Goal: Task Accomplishment & Management: Use online tool/utility

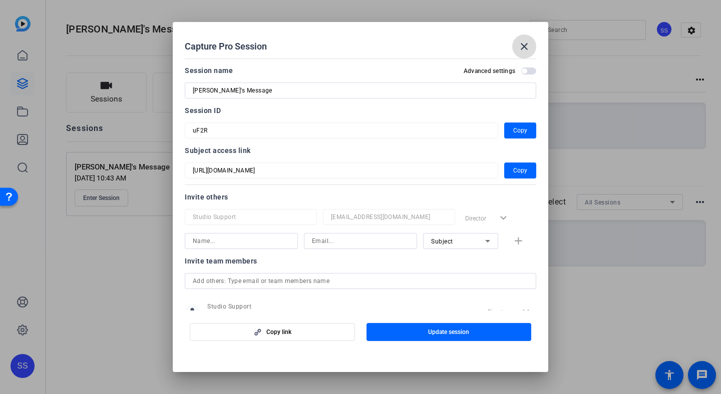
click at [0, 0] on mat-icon "close" at bounding box center [0, 0] width 0 height 0
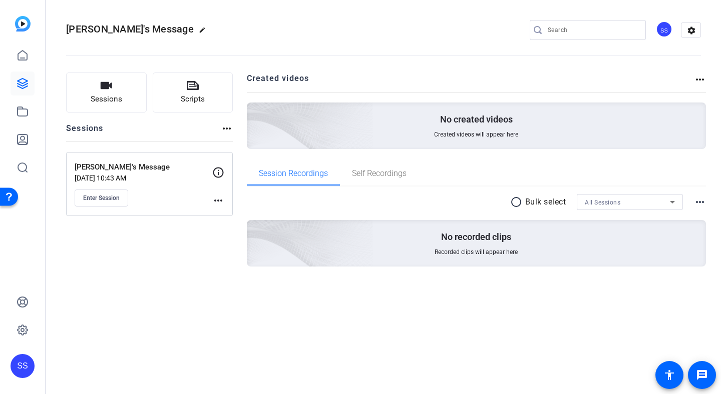
click at [26, 363] on div "SS" at bounding box center [23, 366] width 24 height 24
click at [117, 351] on span at bounding box center [114, 358] width 24 height 24
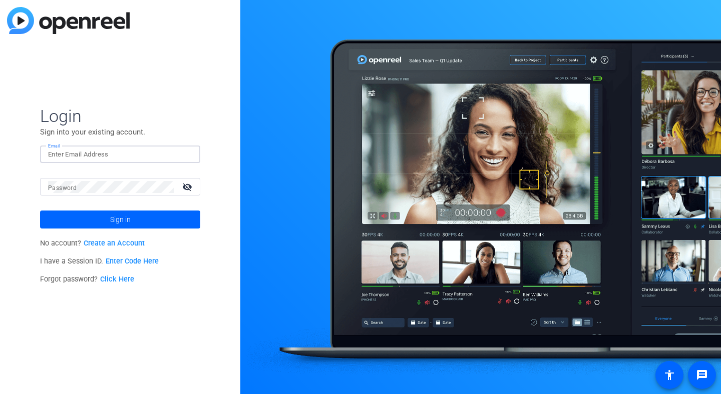
click at [168, 154] on input "Email" at bounding box center [120, 155] width 144 height 12
click at [184, 154] on img at bounding box center [183, 155] width 7 height 12
type input "studiosupport+2@openreel.com"
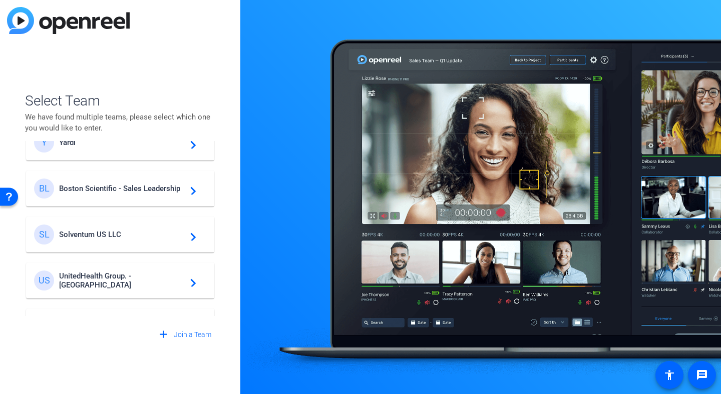
scroll to position [169, 0]
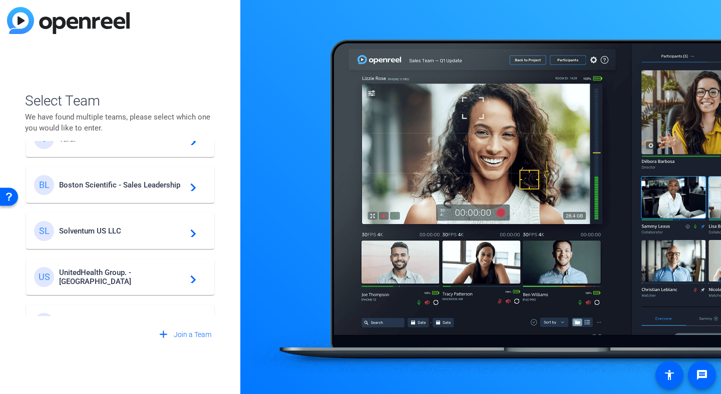
click at [141, 191] on div "BL Boston Scientific - Sales Leadership navigate_next" at bounding box center [120, 185] width 172 height 20
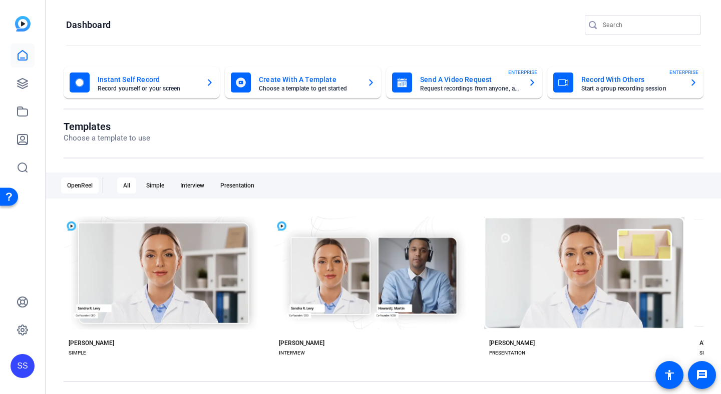
click at [37, 100] on div "SS" at bounding box center [22, 197] width 45 height 394
click at [28, 112] on icon at bounding box center [23, 112] width 12 height 12
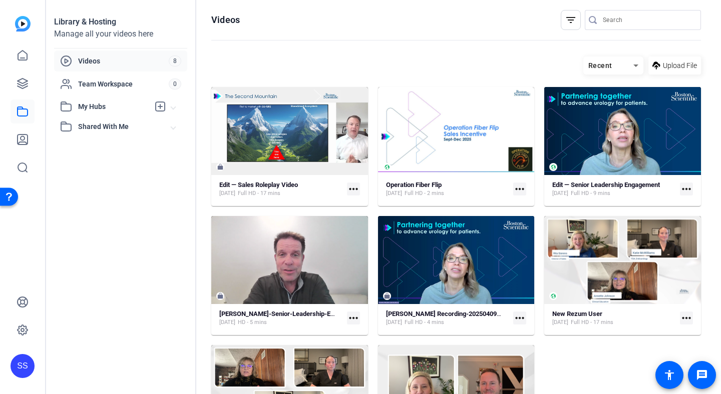
click at [250, 198] on div "Edit — Sales Roleplay Video Sep 4, 2025 Full HD - 17 mins more_horiz" at bounding box center [289, 190] width 141 height 18
click at [252, 190] on span "Full HD - 17 mins" at bounding box center [259, 194] width 43 height 8
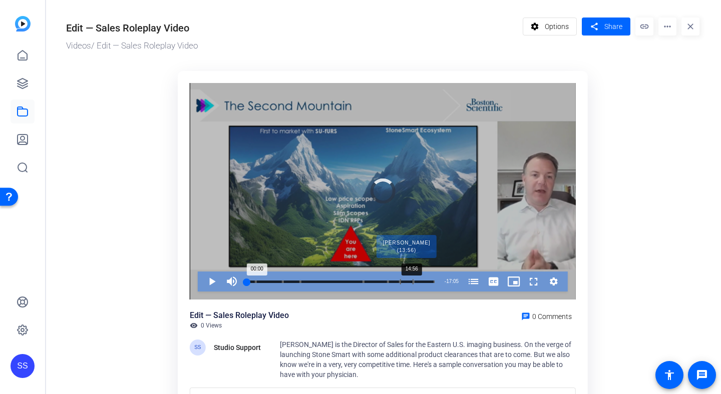
click at [410, 281] on div "Progress Bar" at bounding box center [406, 281] width 14 height 5
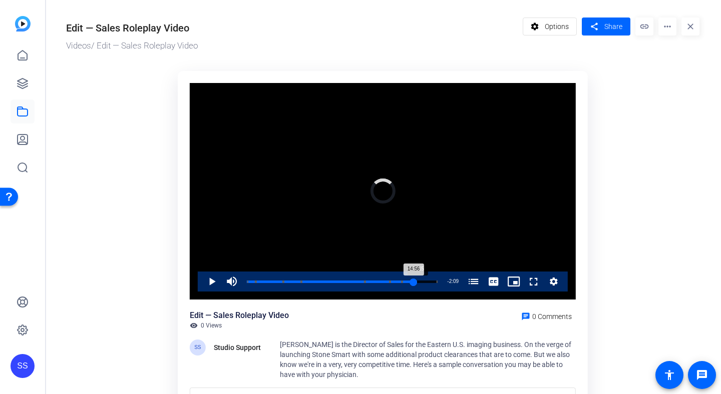
click at [413, 281] on div "14:56" at bounding box center [330, 282] width 167 height 3
click at [202, 279] on span "Video Player" at bounding box center [202, 282] width 0 height 20
click at [57, 115] on div "Edit — Sales Roleplay Video Videos / Edit — Sales Roleplay Video settings Optio…" at bounding box center [377, 216] width 663 height 433
click at [664, 28] on mat-icon "more_horiz" at bounding box center [667, 27] width 18 height 18
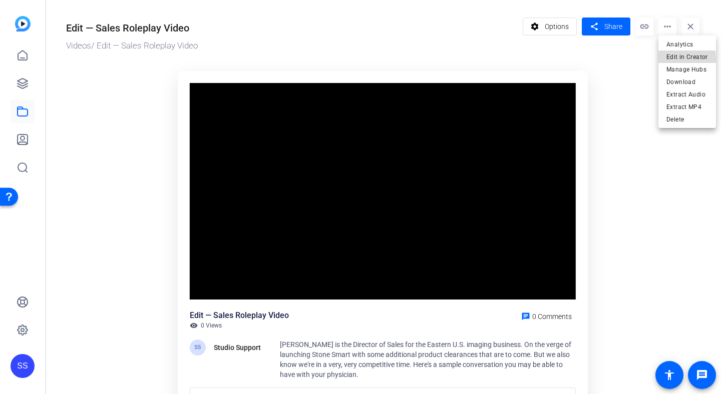
click at [670, 60] on span "Edit in Creator" at bounding box center [687, 57] width 42 height 12
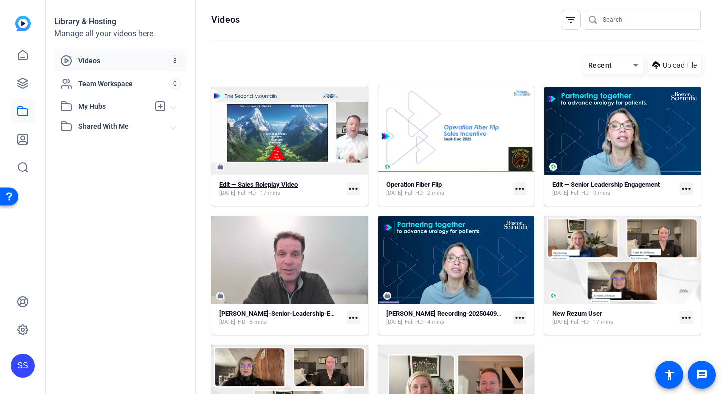
click at [276, 193] on span "Full HD - 17 mins" at bounding box center [259, 194] width 43 height 8
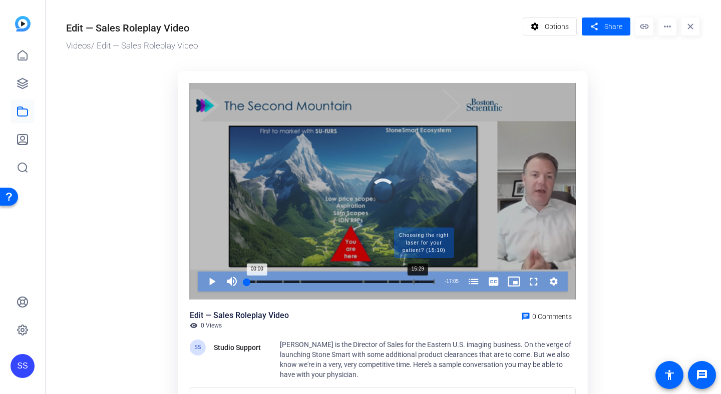
click at [416, 281] on div "Progress Bar" at bounding box center [423, 281] width 21 height 5
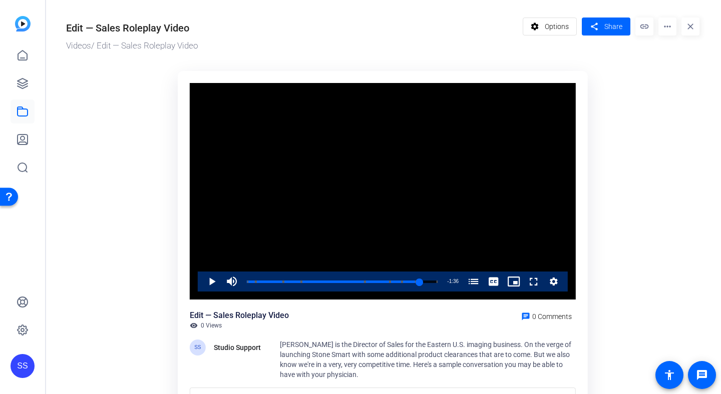
click at [349, 197] on video "Video Player" at bounding box center [383, 191] width 386 height 217
click at [202, 284] on span "Video Player" at bounding box center [202, 282] width 0 height 20
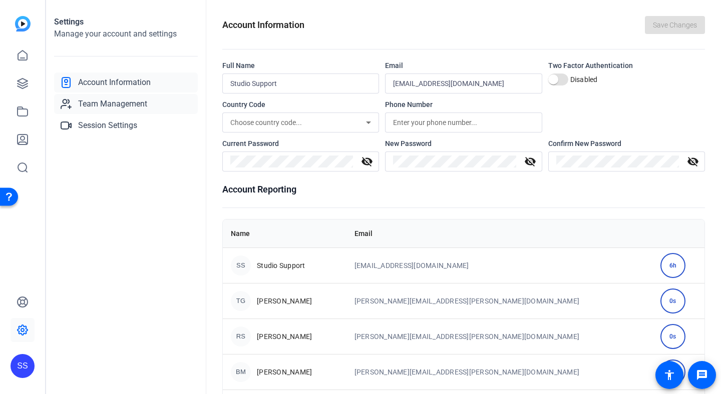
click at [125, 105] on span "Team Management" at bounding box center [112, 104] width 69 height 12
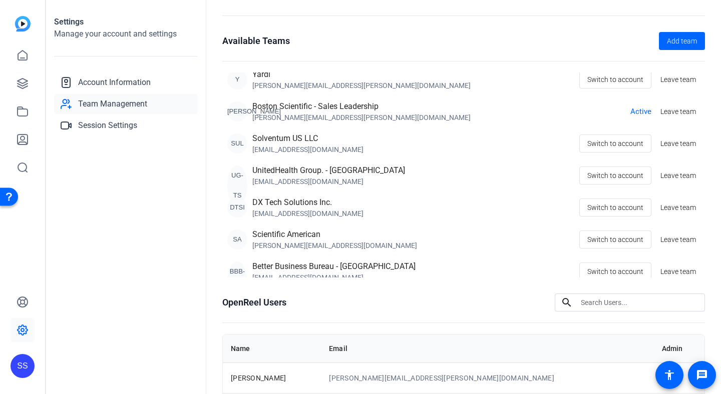
scroll to position [225, 0]
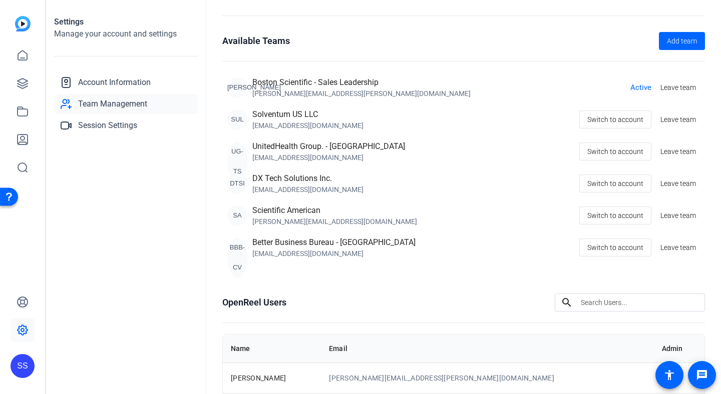
click at [26, 368] on div "SS" at bounding box center [23, 366] width 24 height 24
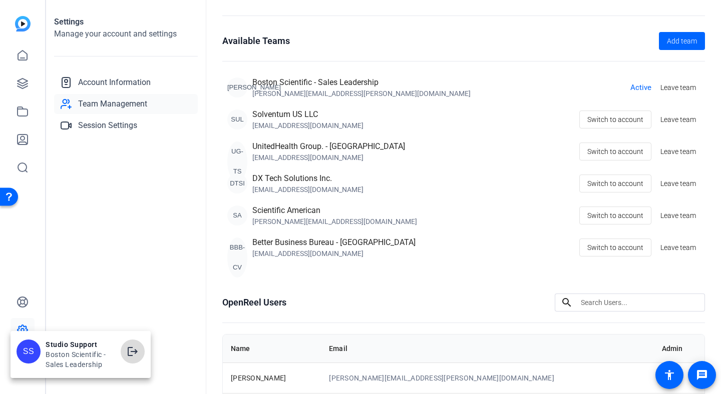
click at [124, 351] on span at bounding box center [133, 352] width 24 height 24
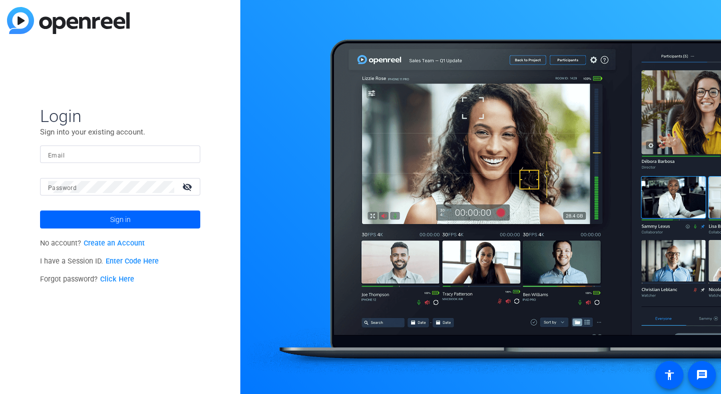
click at [105, 157] on input "Email" at bounding box center [120, 155] width 144 height 12
click at [188, 156] on div at bounding box center [186, 155] width 12 height 12
click at [179, 157] on input "Email" at bounding box center [120, 155] width 144 height 12
click at [187, 154] on img at bounding box center [183, 155] width 7 height 12
type input "[EMAIL_ADDRESS][DOMAIN_NAME]"
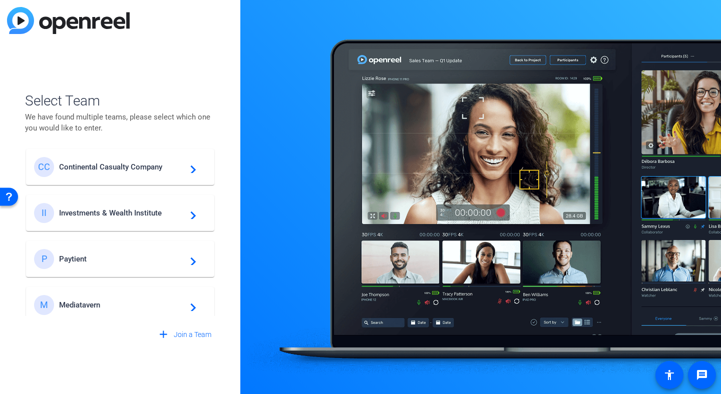
scroll to position [434, 0]
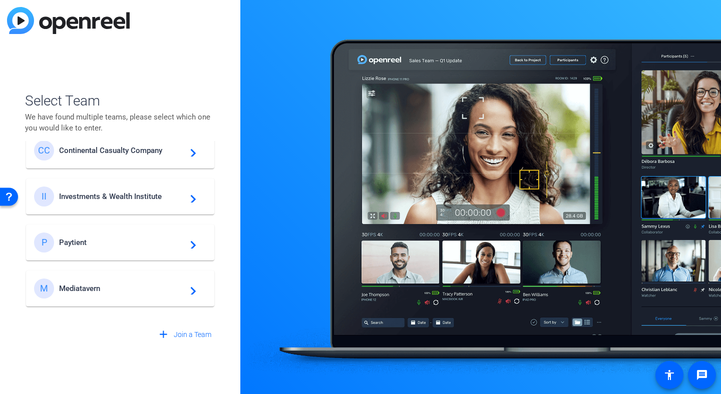
click at [97, 195] on span "Investments & Wealth Institute" at bounding box center [121, 196] width 125 height 9
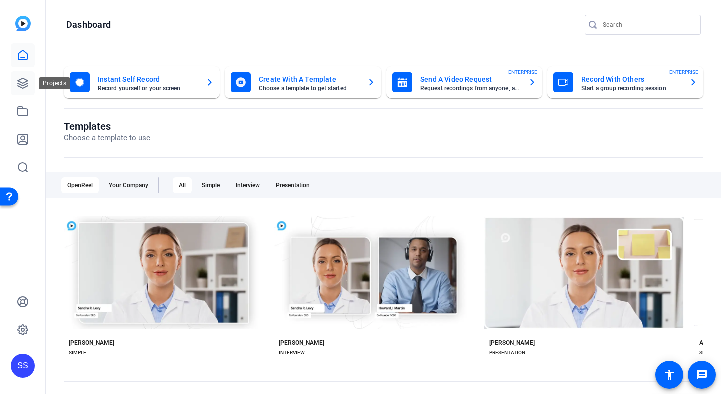
click at [19, 86] on icon at bounding box center [23, 84] width 10 height 10
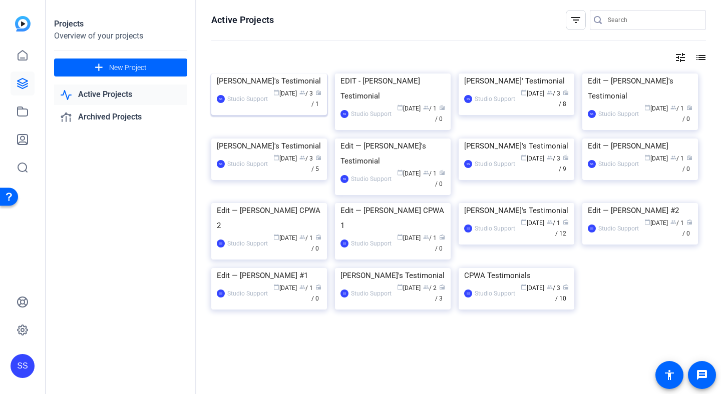
click at [265, 89] on div "Claire's Testimonial" at bounding box center [269, 81] width 105 height 15
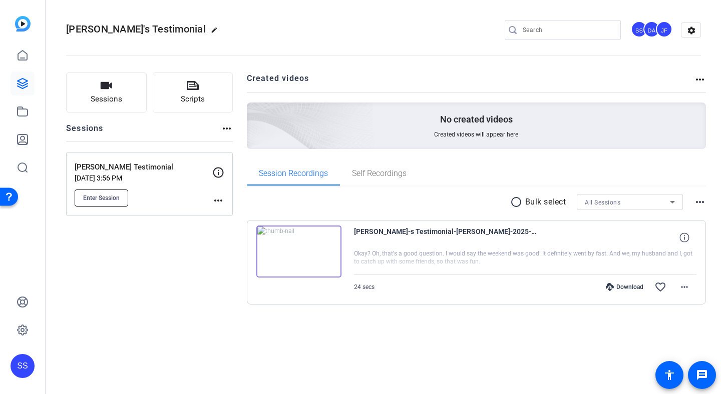
click at [98, 196] on span "Enter Session" at bounding box center [101, 198] width 37 height 8
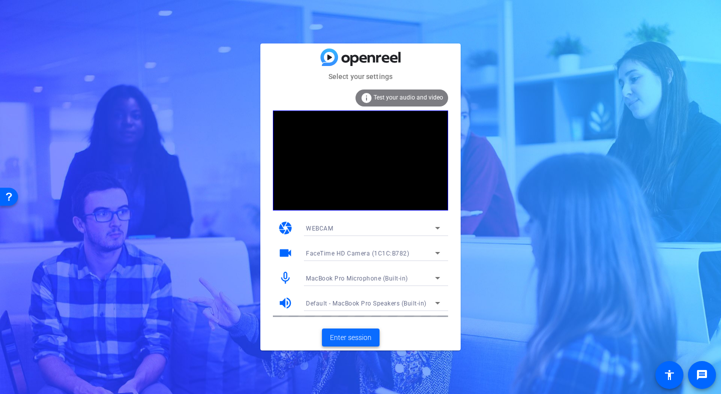
click at [360, 334] on span "Enter session" at bounding box center [351, 338] width 42 height 11
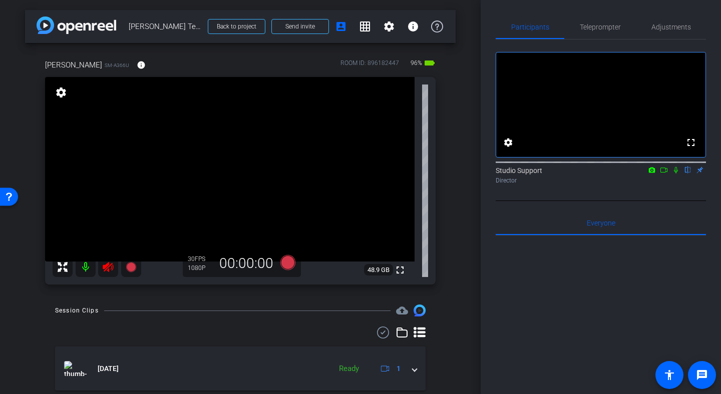
click at [110, 263] on icon at bounding box center [108, 267] width 12 height 12
click at [671, 18] on span "Adjustments" at bounding box center [671, 27] width 40 height 24
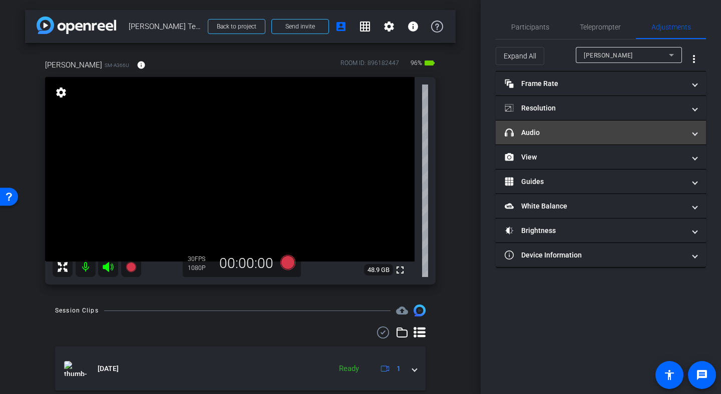
click at [542, 125] on mat-expansion-panel-header "headphone icon Audio" at bounding box center [600, 133] width 210 height 24
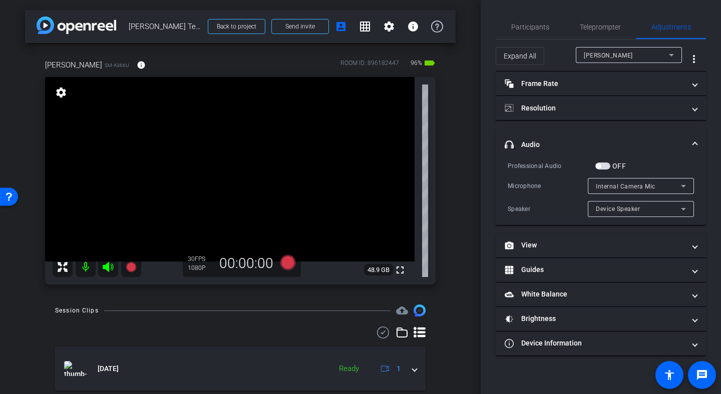
click at [616, 185] on span "Internal Camera Mic" at bounding box center [625, 186] width 60 height 7
click at [616, 185] on div at bounding box center [360, 197] width 721 height 394
click at [604, 167] on span "button" at bounding box center [602, 166] width 15 height 7
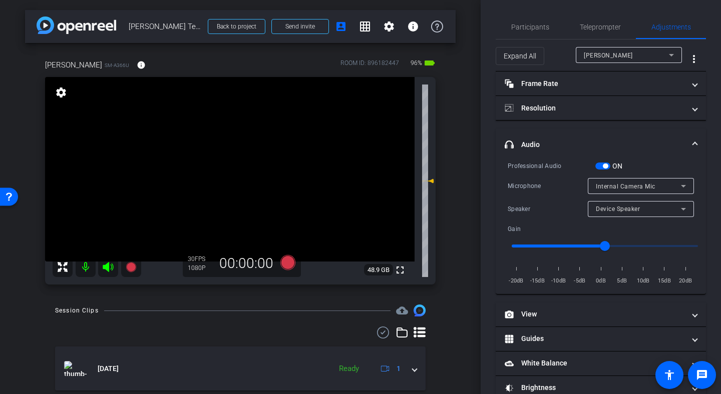
click at [603, 182] on div "Internal Camera Mic" at bounding box center [637, 186] width 85 height 13
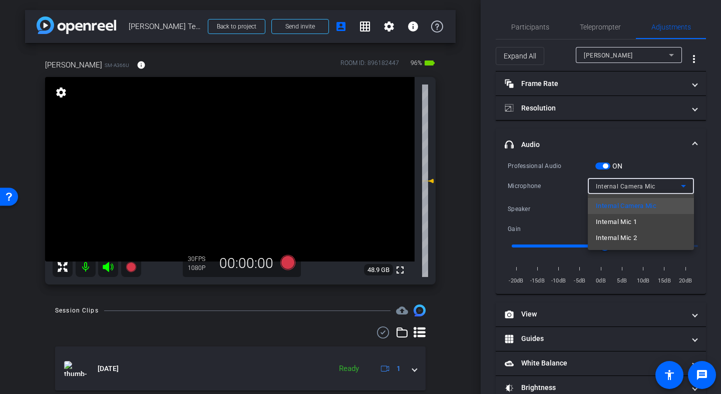
click at [619, 186] on div at bounding box center [360, 197] width 721 height 394
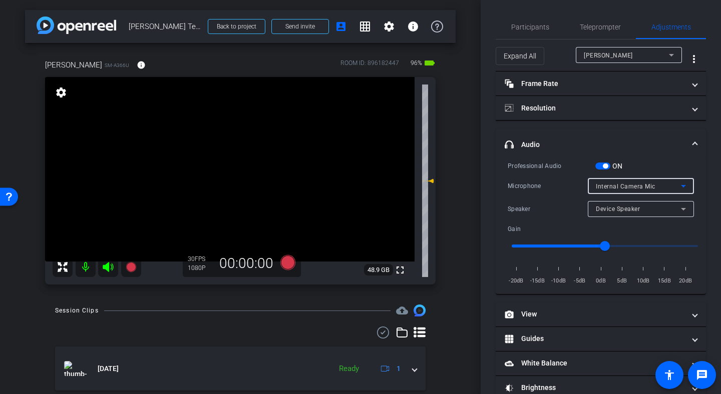
click at [631, 180] on div "Internal Camera Mic" at bounding box center [637, 186] width 85 height 13
click at [628, 186] on span "Internal Mic 1" at bounding box center [615, 186] width 40 height 7
click at [601, 167] on span "button" at bounding box center [602, 166] width 15 height 7
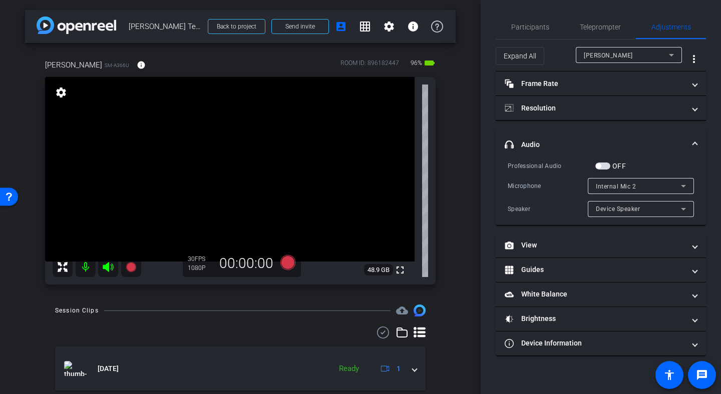
click at [601, 192] on div "Internal Mic 2" at bounding box center [637, 186] width 85 height 13
click at [611, 35] on div at bounding box center [360, 197] width 721 height 394
click at [601, 25] on span "Teleprompter" at bounding box center [599, 27] width 41 height 7
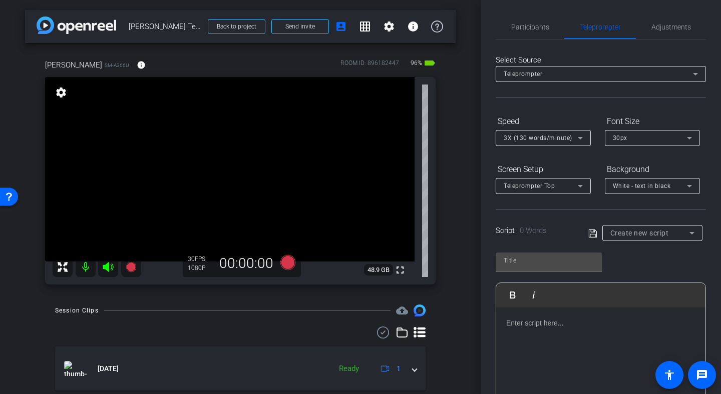
click at [541, 337] on div at bounding box center [600, 358] width 209 height 100
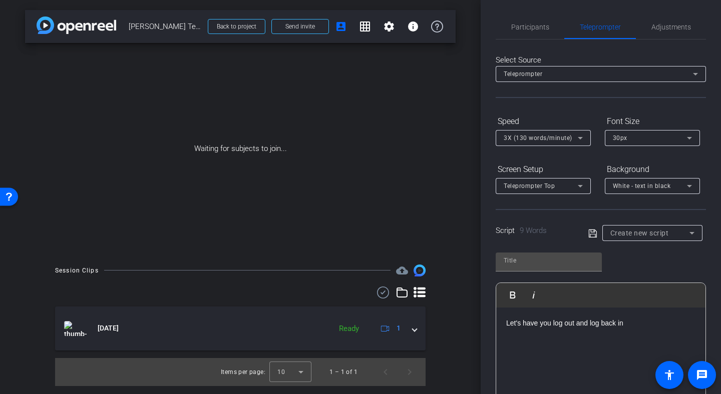
scroll to position [99, 0]
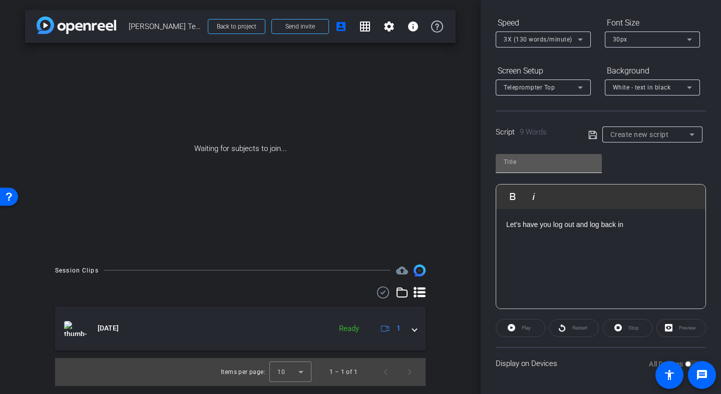
click at [567, 165] on input "text" at bounding box center [548, 162] width 90 height 12
type input "script"
click at [586, 137] on div "Script 9 Words Create new script" at bounding box center [600, 127] width 210 height 32
click at [594, 136] on icon at bounding box center [592, 135] width 9 height 12
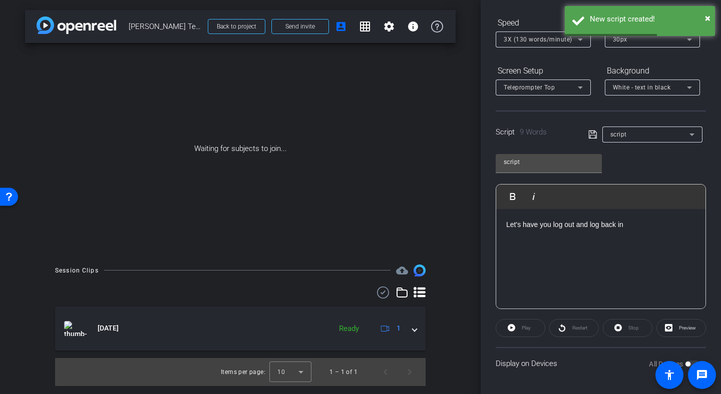
click at [588, 256] on div "Let's have you log out and log back in" at bounding box center [600, 259] width 209 height 100
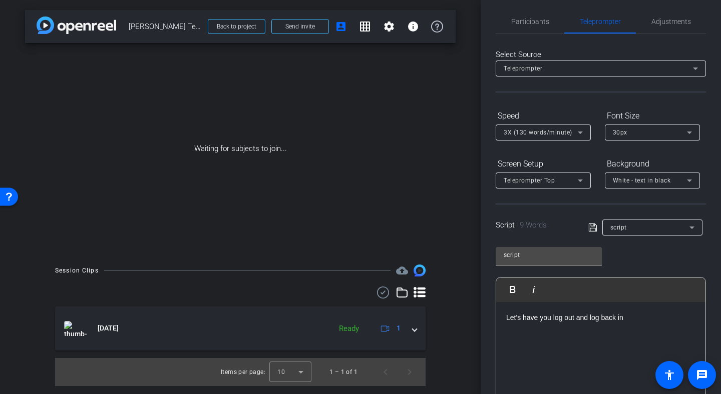
scroll to position [0, 0]
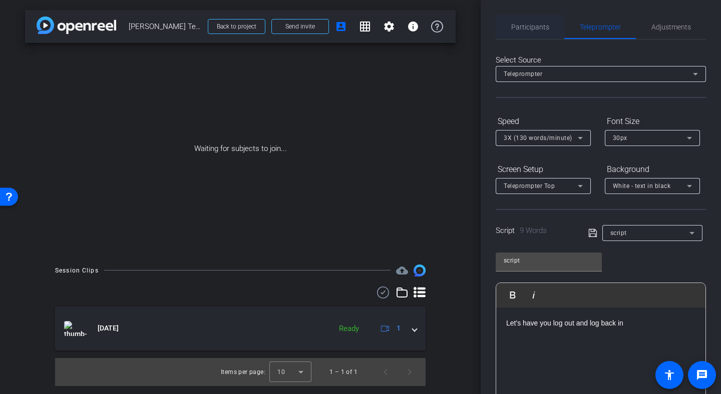
click at [536, 34] on span "Participants" at bounding box center [530, 27] width 38 height 24
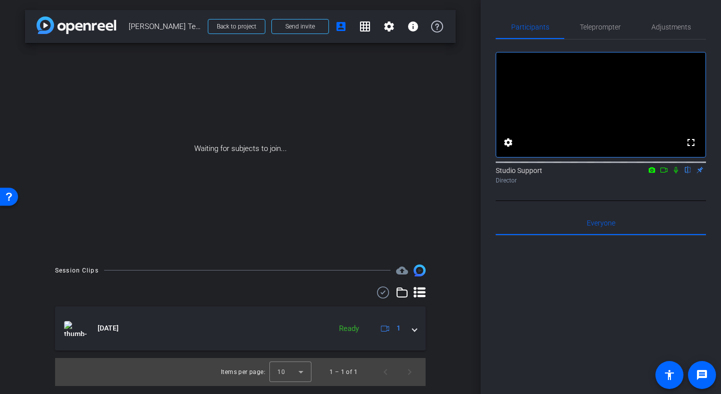
click at [188, 28] on span "[PERSON_NAME] Testimonial" at bounding box center [165, 27] width 73 height 20
click at [297, 23] on span "Send invite" at bounding box center [300, 27] width 30 height 8
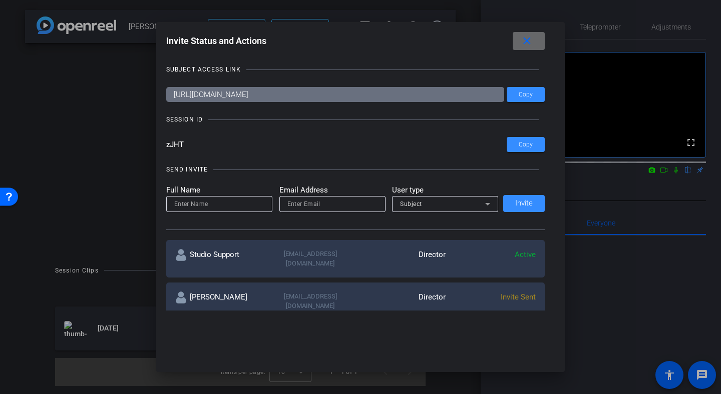
click at [535, 39] on span at bounding box center [528, 41] width 32 height 24
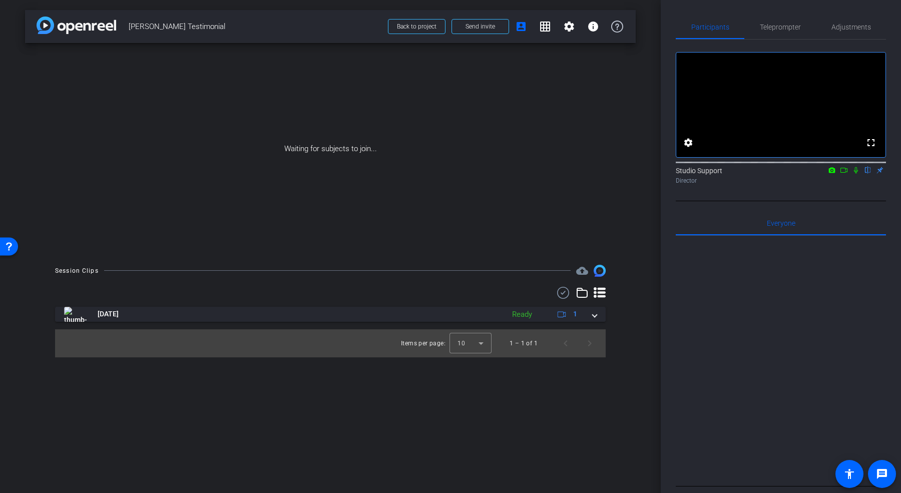
drag, startPoint x: 221, startPoint y: 25, endPoint x: 120, endPoint y: 25, distance: 101.6
click at [120, 25] on div "arrow_back Claire Wordell's Testimonial Back to project Send invite account_box…" at bounding box center [330, 26] width 611 height 33
copy div "arrow_back Claire Wordell's Testimonial"
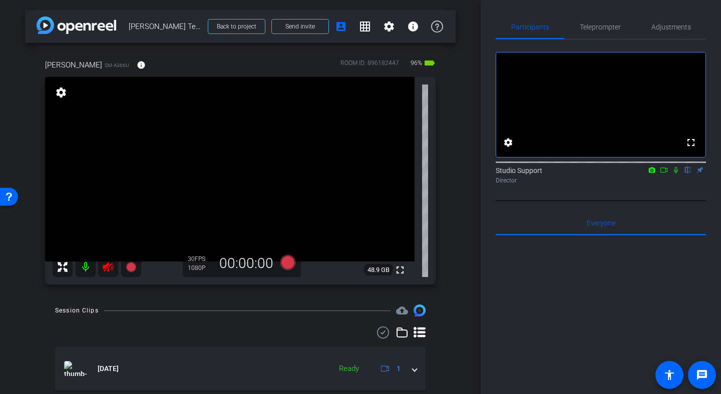
click at [110, 262] on icon at bounding box center [108, 267] width 12 height 12
click at [466, 122] on div "arrow_back Claire Wordell's Testimonial Back to project Send invite account_box…" at bounding box center [240, 197] width 480 height 394
click at [701, 14] on div "Participants Teleprompter Adjustments fullscreen settings Studio Support flip D…" at bounding box center [600, 197] width 240 height 394
click at [662, 25] on span "Adjustments" at bounding box center [671, 27] width 40 height 7
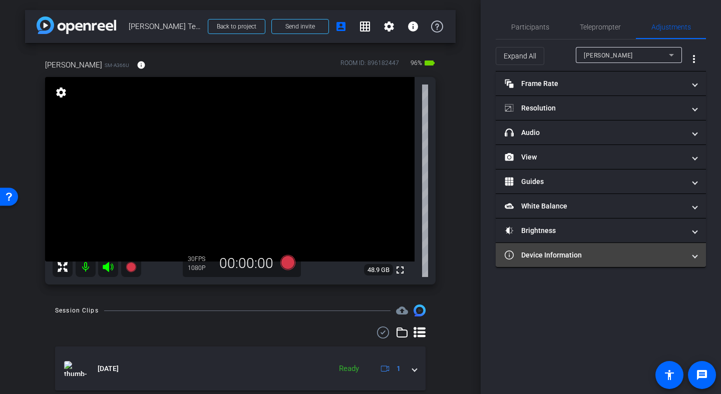
click at [540, 256] on mat-panel-title "Device Information" at bounding box center [594, 255] width 180 height 11
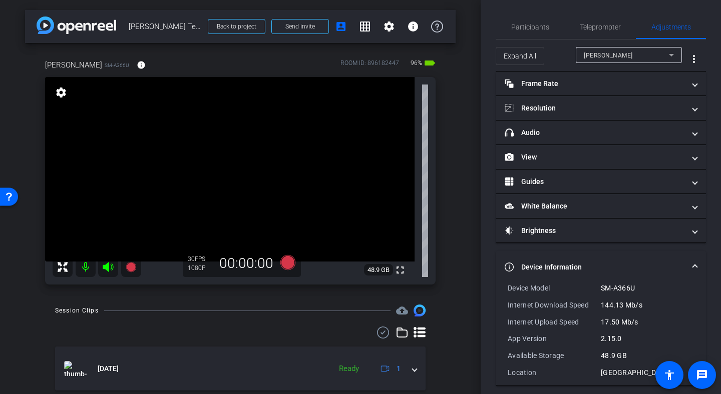
scroll to position [7, 0]
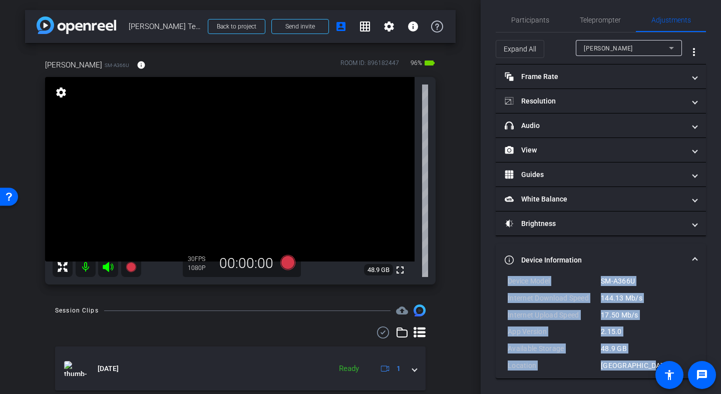
drag, startPoint x: 647, startPoint y: 365, endPoint x: 508, endPoint y: 278, distance: 164.1
click at [508, 278] on div "Device Model SM-A366U Internet Download Speed 144.13 Mb/s Internet Upload Speed…" at bounding box center [600, 323] width 186 height 95
copy div "Device Model SM-A366U Internet Download Speed 144.13 Mb/s Internet Upload Speed…"
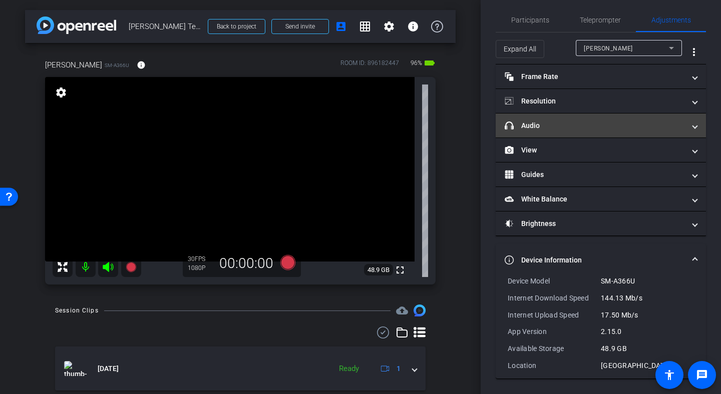
click at [520, 121] on mat-panel-title "headphone icon Audio" at bounding box center [594, 126] width 180 height 11
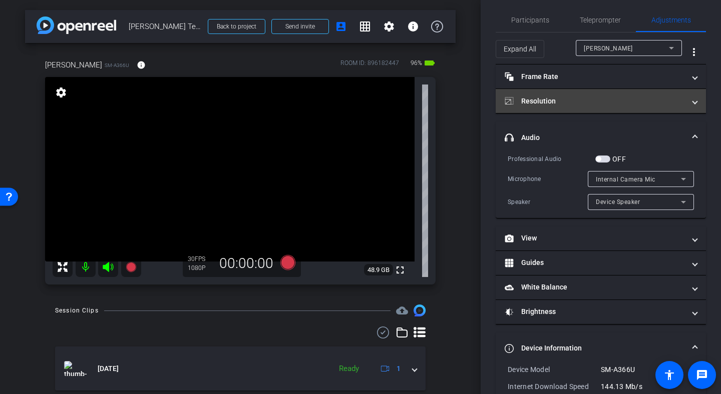
click at [561, 94] on mat-expansion-panel-header "Resolution" at bounding box center [600, 101] width 210 height 24
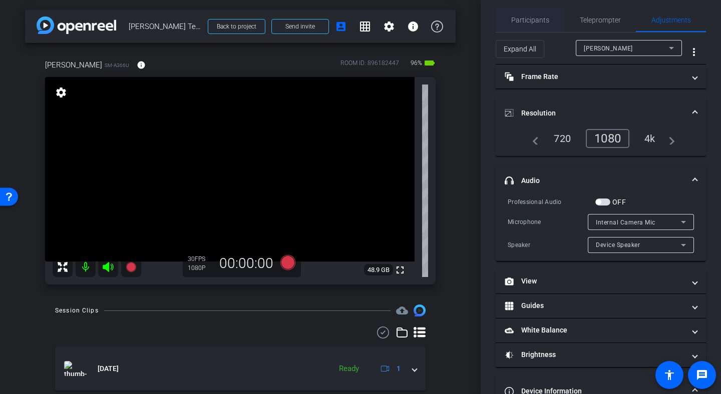
click at [513, 19] on span "Participants" at bounding box center [530, 20] width 38 height 7
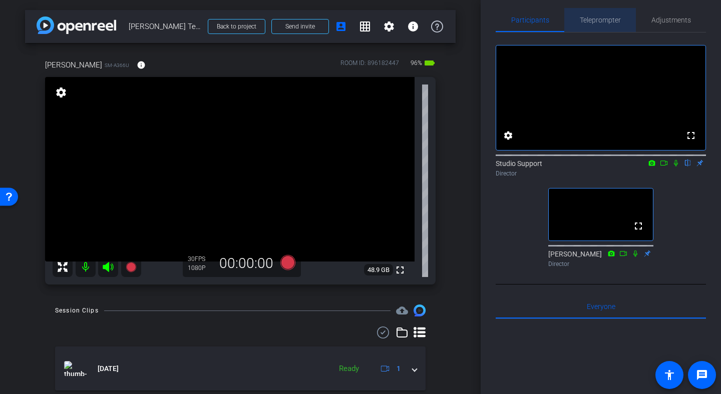
click at [607, 30] on span "Teleprompter" at bounding box center [599, 20] width 41 height 24
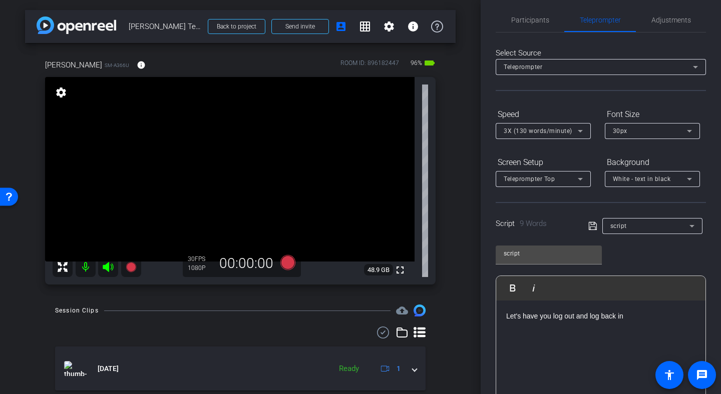
click at [629, 306] on div "Let's have you log out and log back in" at bounding box center [600, 351] width 209 height 100
drag, startPoint x: 647, startPoint y: 326, endPoint x: 442, endPoint y: 321, distance: 204.7
click at [442, 321] on div "arrow_back Claire Wordell's Testimonial Back to project Send invite account_box…" at bounding box center [360, 197] width 721 height 394
click at [592, 343] on div "Let's have you log out and log back in" at bounding box center [600, 351] width 209 height 100
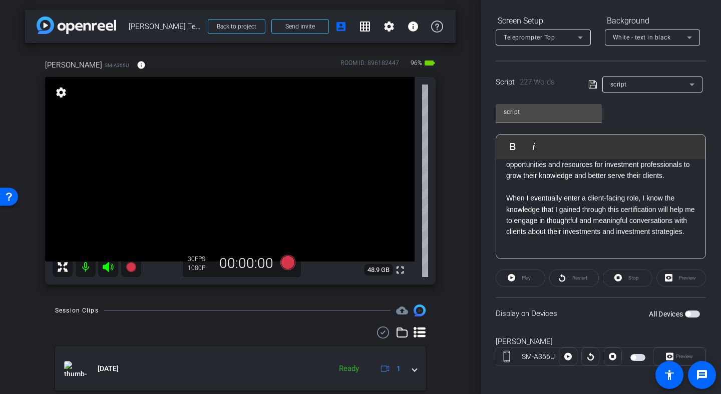
scroll to position [153, 0]
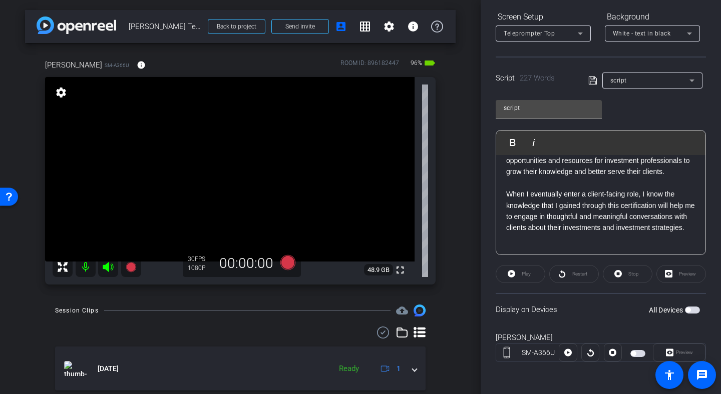
click at [596, 85] on div "script" at bounding box center [647, 81] width 118 height 16
click at [590, 76] on icon at bounding box center [592, 81] width 9 height 12
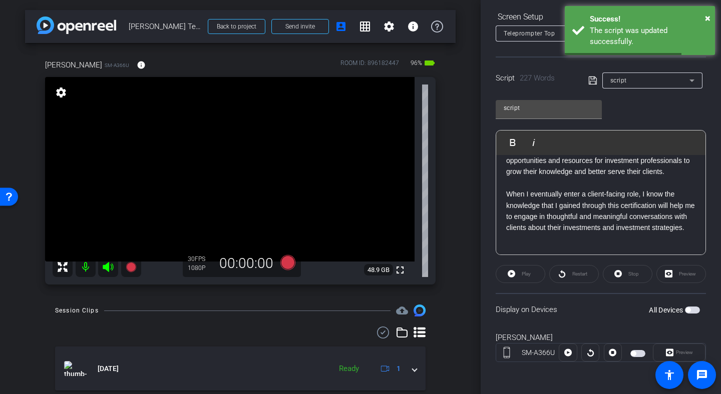
click at [693, 312] on span "button" at bounding box center [692, 310] width 15 height 7
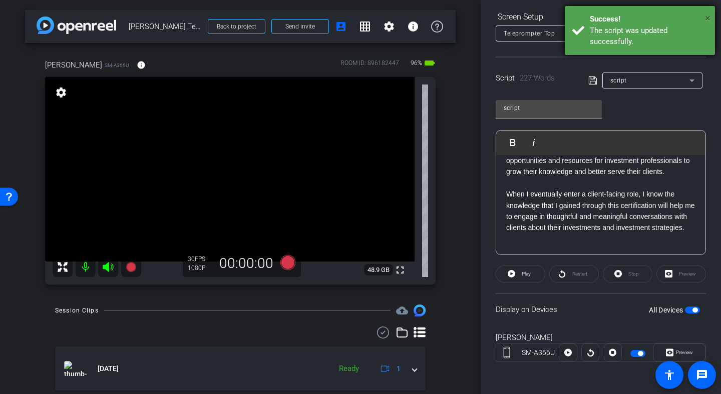
click at [709, 15] on span "×" at bounding box center [708, 18] width 6 height 12
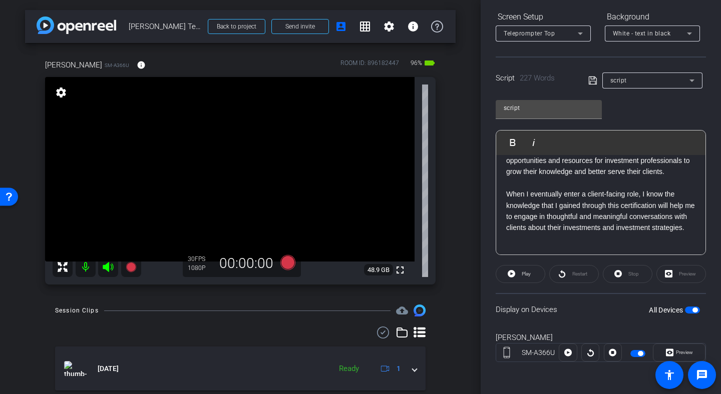
scroll to position [32, 0]
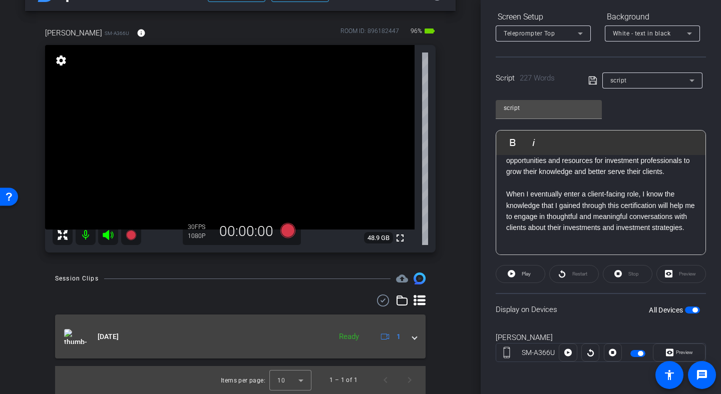
click at [159, 346] on mat-expansion-panel-header "Aug 25, 2025 Ready 1" at bounding box center [240, 337] width 370 height 44
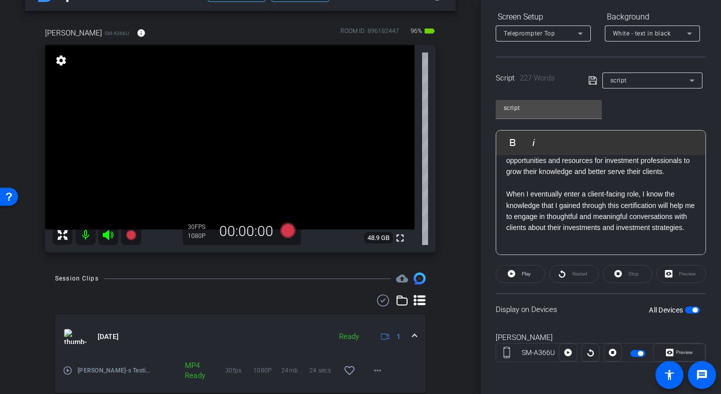
scroll to position [67, 0]
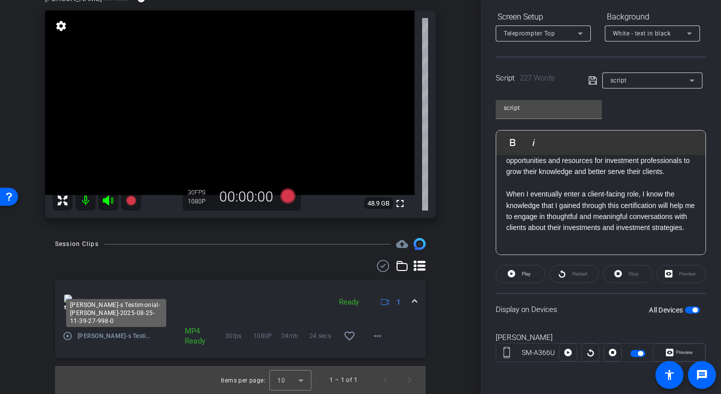
click at [124, 340] on span "[PERSON_NAME]-s Testimonial-[PERSON_NAME]-2025-08-25-11-39-27-998-0" at bounding box center [117, 336] width 78 height 10
click at [68, 336] on mat-icon "play_circle_outline" at bounding box center [68, 336] width 10 height 10
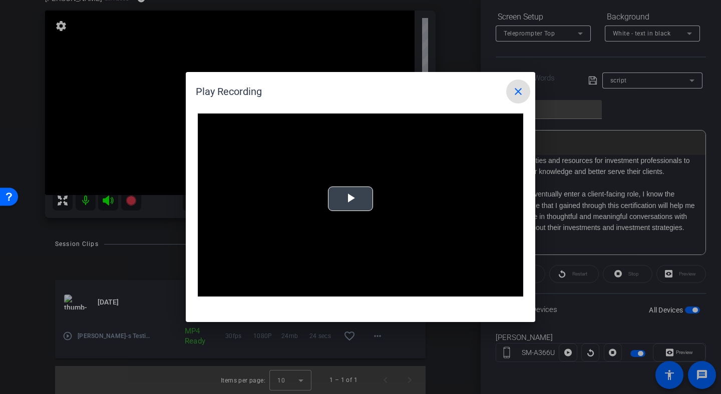
click at [334, 215] on video "Video Player" at bounding box center [360, 205] width 325 height 183
click at [516, 91] on mat-icon "close" at bounding box center [518, 92] width 12 height 12
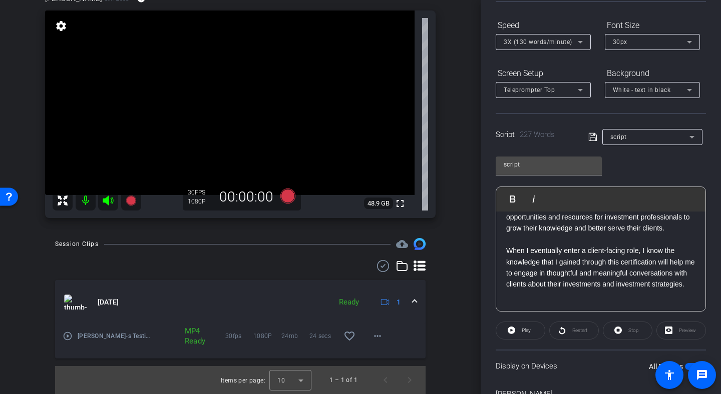
scroll to position [0, 0]
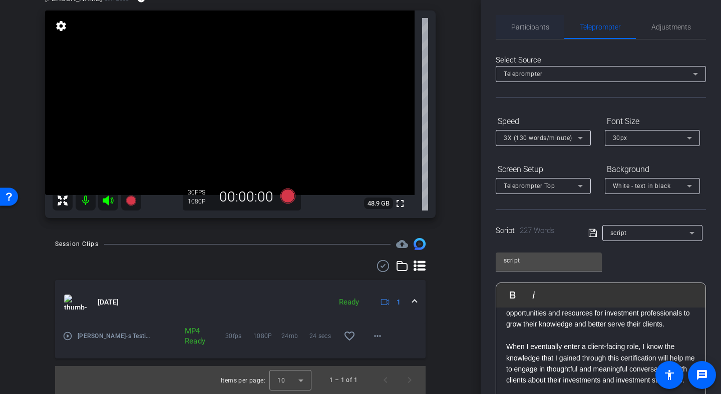
click at [522, 28] on span "Participants" at bounding box center [530, 27] width 38 height 7
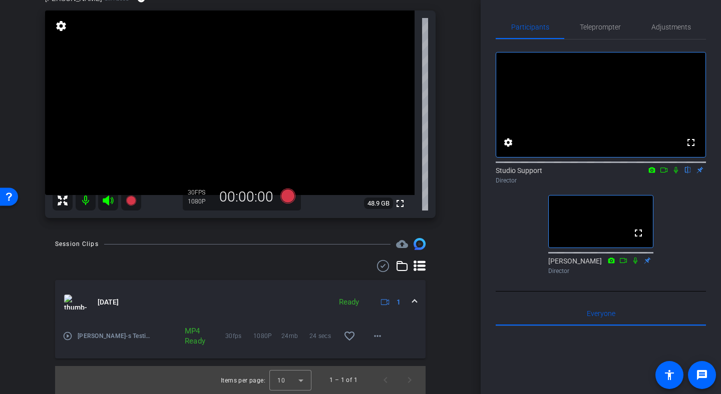
click at [358, 131] on video at bounding box center [229, 103] width 369 height 185
click at [691, 13] on div "Participants Teleprompter Adjustments fullscreen settings Studio Support flip D…" at bounding box center [600, 197] width 240 height 394
click at [667, 27] on span "Adjustments" at bounding box center [671, 27] width 40 height 7
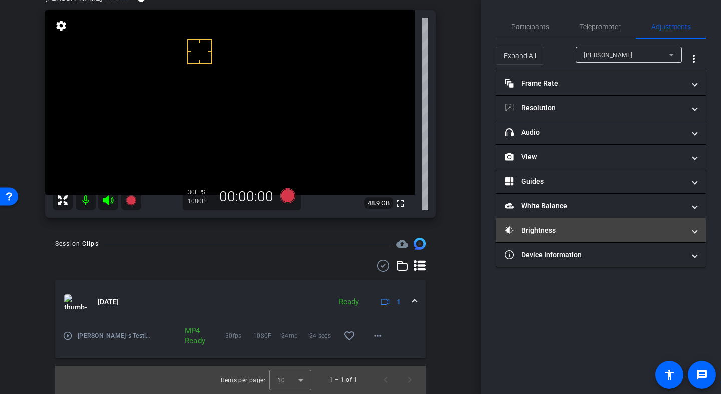
click at [554, 234] on mat-panel-title "Brightness" at bounding box center [594, 231] width 180 height 11
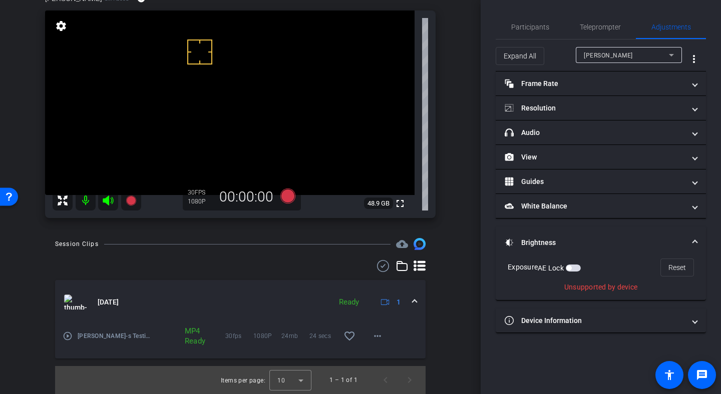
click at [573, 265] on span "button" at bounding box center [572, 268] width 15 height 7
click at [581, 273] on div "Exposure AE Lock Reset" at bounding box center [600, 268] width 186 height 18
click at [577, 270] on span "button" at bounding box center [572, 268] width 15 height 7
click at [517, 22] on span "Participants" at bounding box center [530, 27] width 38 height 24
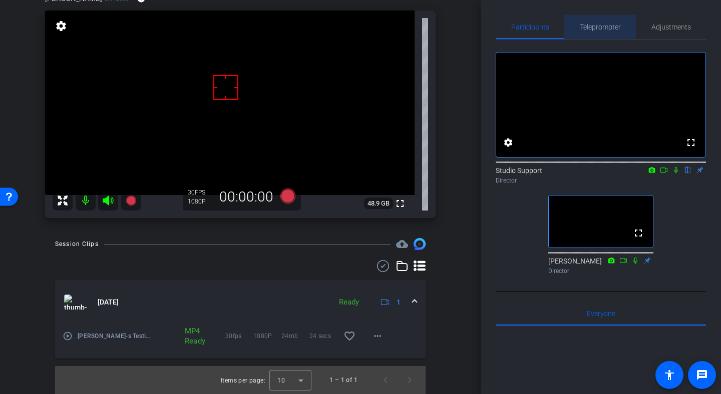
click at [598, 26] on span "Teleprompter" at bounding box center [599, 27] width 41 height 7
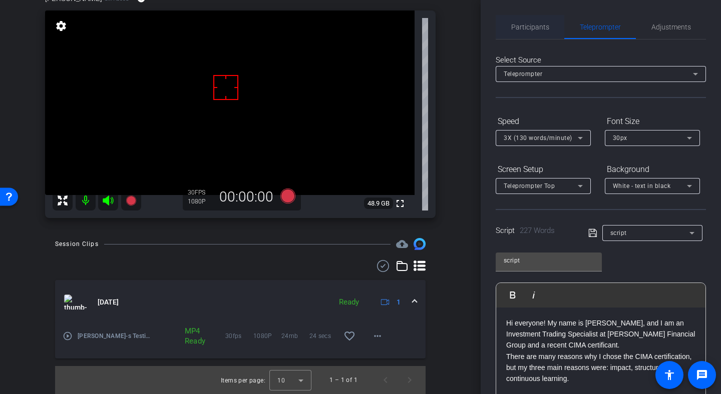
click at [540, 26] on span "Participants" at bounding box center [530, 27] width 38 height 7
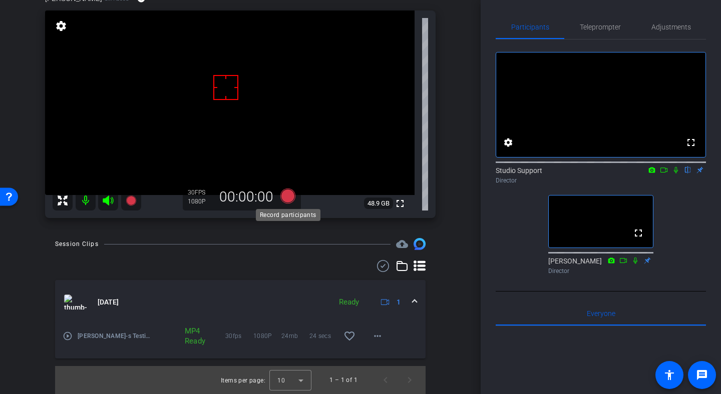
click at [291, 196] on icon at bounding box center [287, 196] width 15 height 15
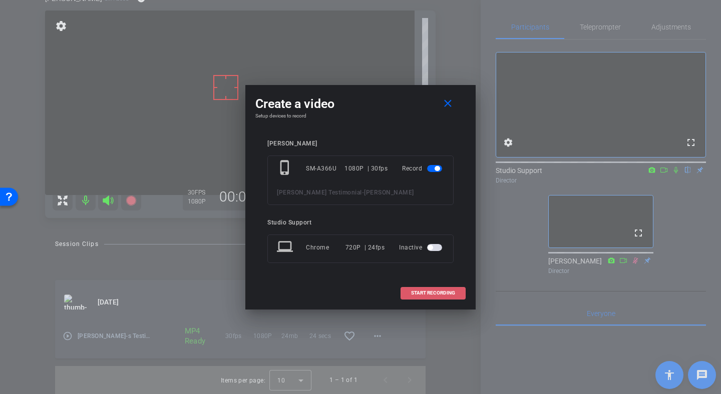
click at [426, 291] on span "START RECORDING" at bounding box center [433, 293] width 44 height 5
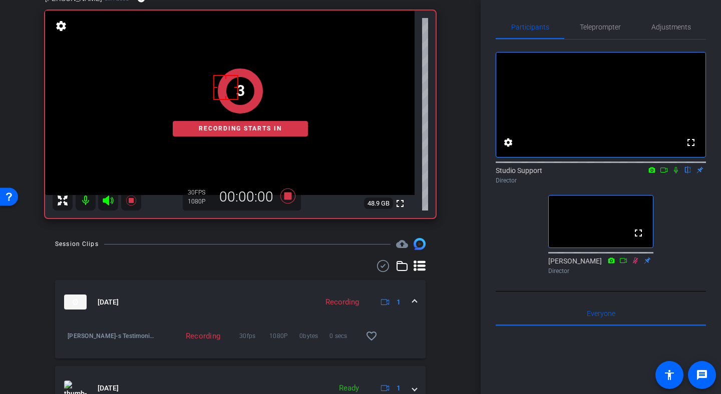
click at [676, 174] on icon at bounding box center [676, 170] width 8 height 7
click at [607, 22] on span "Teleprompter" at bounding box center [599, 27] width 41 height 24
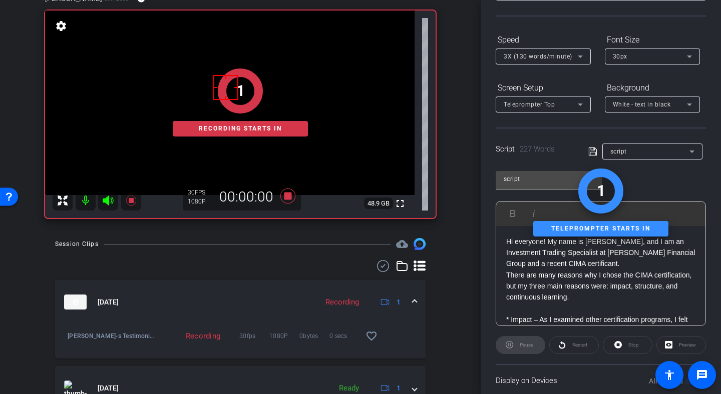
scroll to position [153, 0]
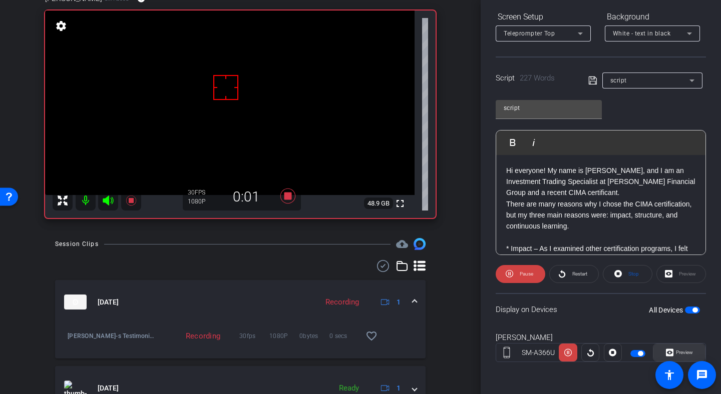
click at [676, 354] on span "Preview" at bounding box center [684, 353] width 17 height 6
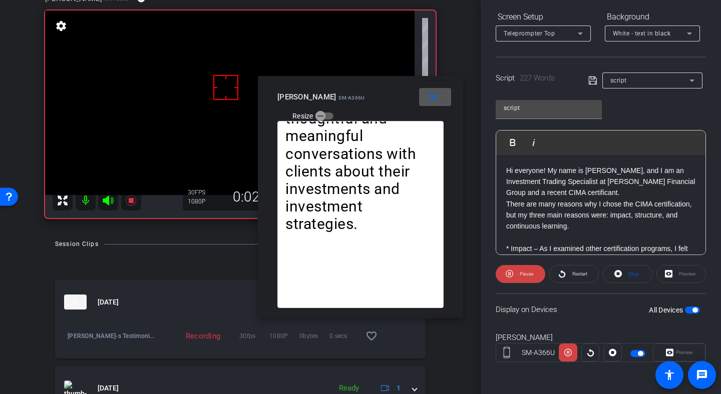
scroll to position [0, 0]
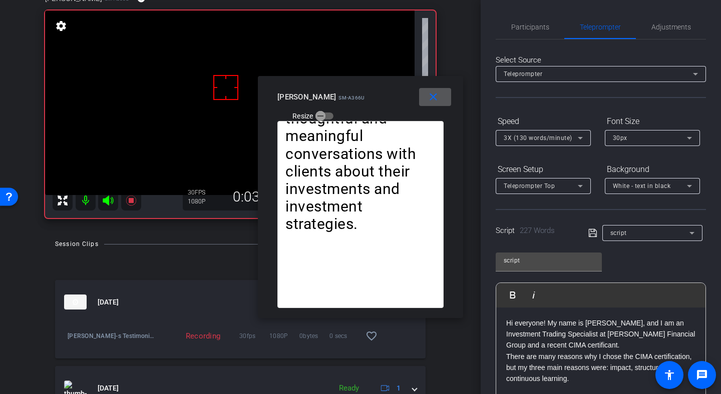
click at [558, 135] on span "3X (130 words/minute)" at bounding box center [537, 138] width 69 height 7
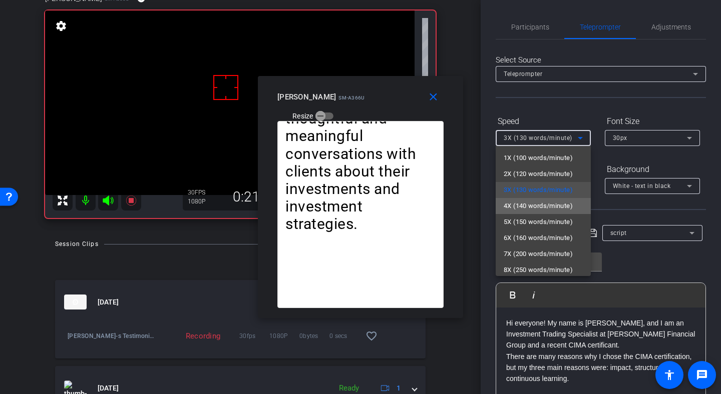
click at [545, 204] on span "4X (140 words/minute)" at bounding box center [537, 206] width 69 height 12
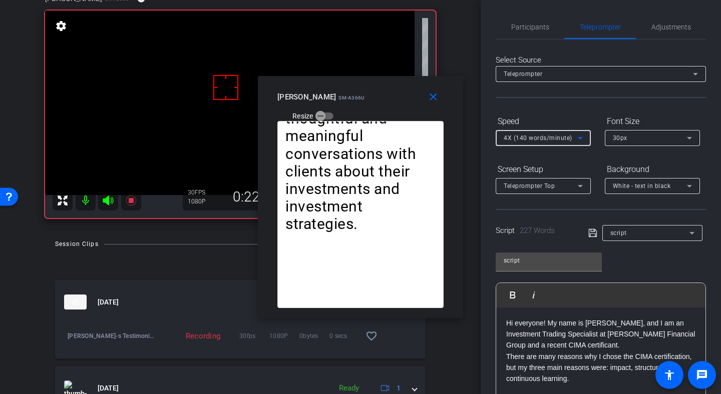
click at [558, 135] on span "4X (140 words/minute)" at bounding box center [537, 138] width 69 height 7
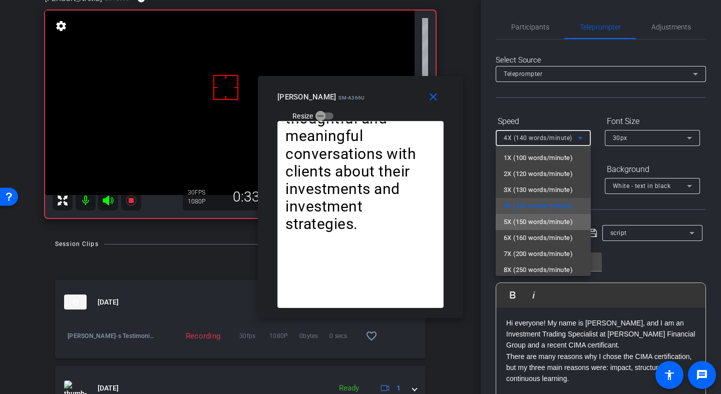
click at [535, 223] on span "5X (150 words/minute)" at bounding box center [537, 222] width 69 height 12
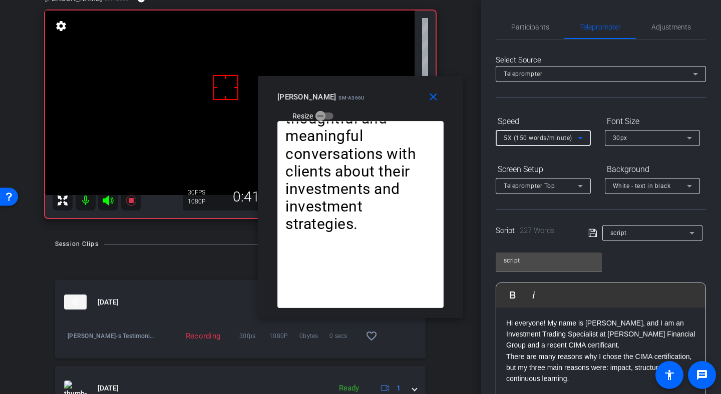
click at [560, 137] on span "5X (150 words/minute)" at bounding box center [537, 138] width 69 height 7
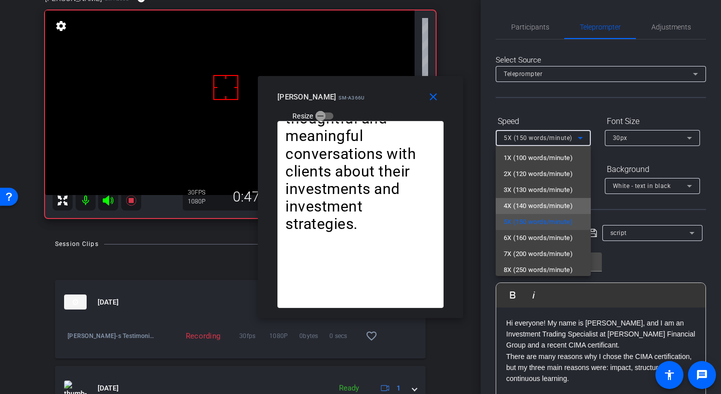
click at [545, 206] on span "4X (140 words/minute)" at bounding box center [537, 206] width 69 height 12
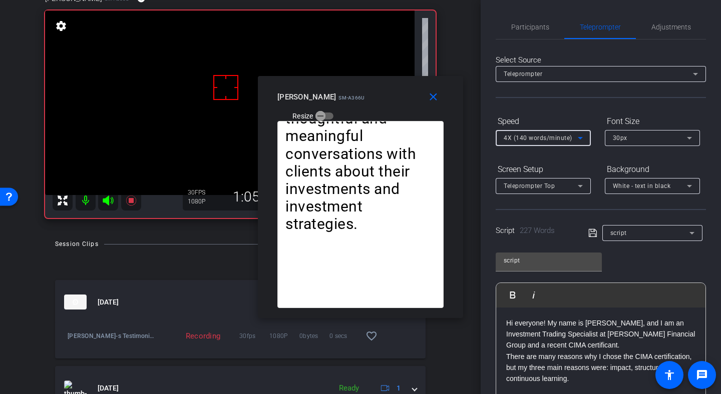
click at [537, 140] on span "4X (140 words/minute)" at bounding box center [537, 138] width 69 height 7
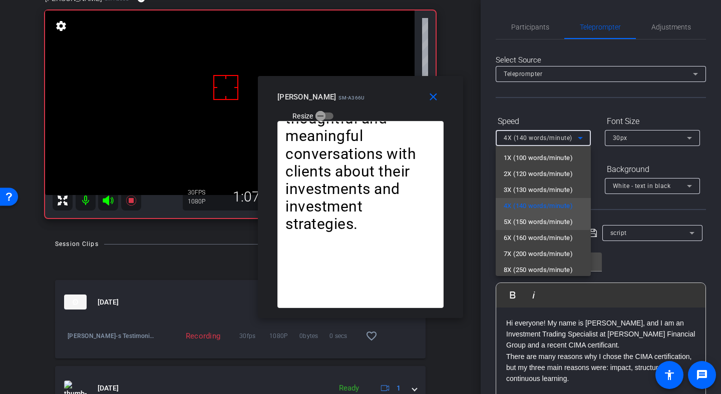
click at [527, 217] on span "5X (150 words/minute)" at bounding box center [537, 222] width 69 height 12
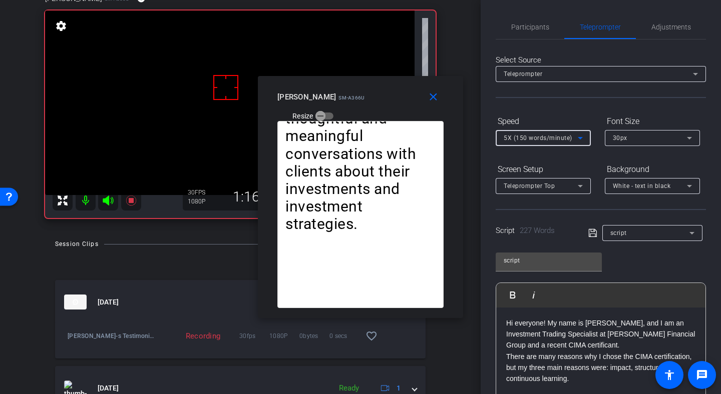
click at [568, 145] on div "5X (150 words/minute)" at bounding box center [542, 138] width 79 height 16
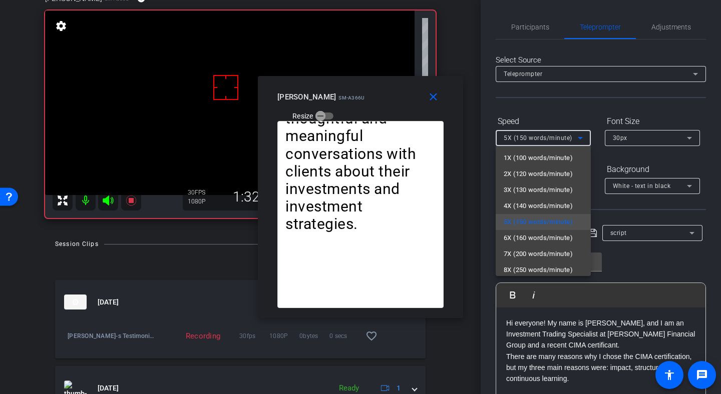
click at [435, 96] on div at bounding box center [360, 197] width 721 height 394
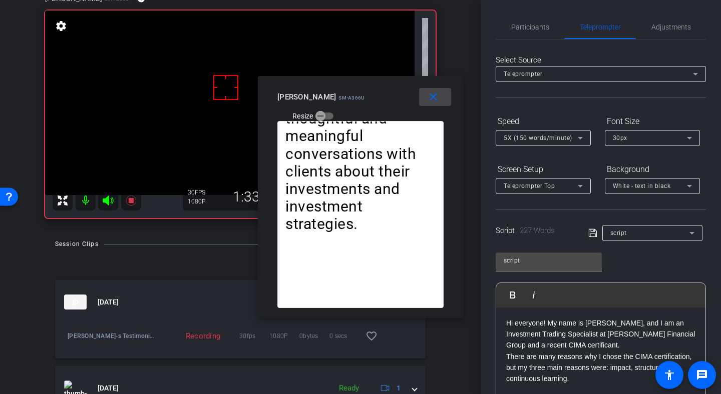
click at [436, 93] on mat-icon "close" at bounding box center [433, 97] width 13 height 13
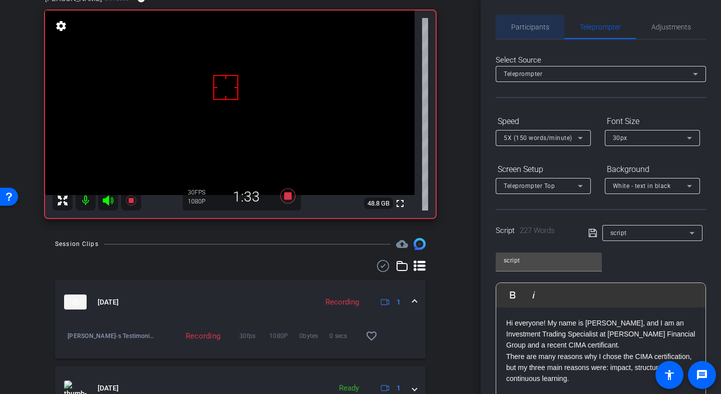
click at [525, 30] on span "Participants" at bounding box center [530, 27] width 38 height 7
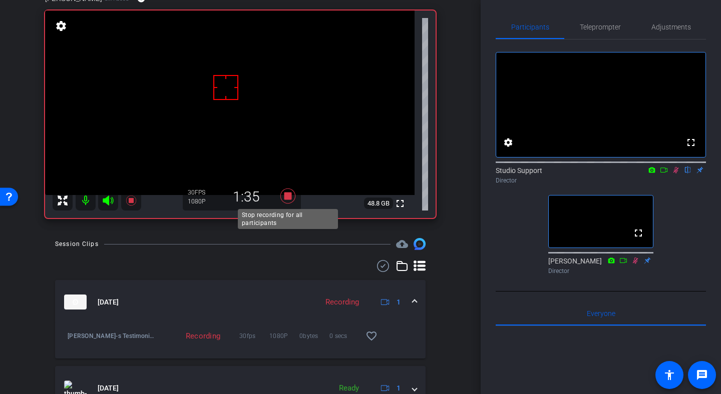
click at [287, 193] on icon at bounding box center [287, 196] width 15 height 15
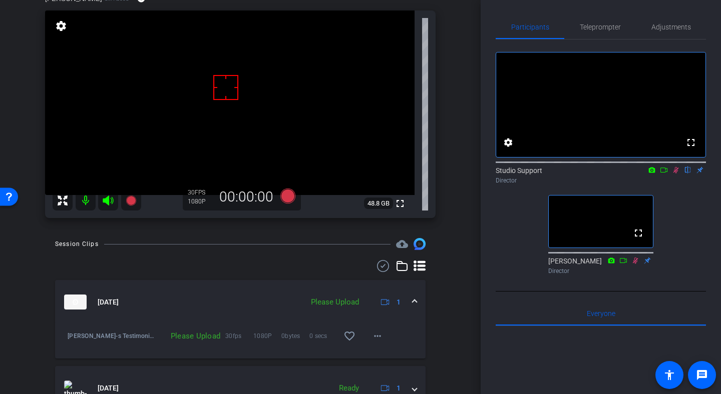
click at [677, 175] on mat-icon at bounding box center [676, 170] width 12 height 9
click at [379, 341] on mat-icon "more_horiz" at bounding box center [377, 336] width 12 height 12
click at [384, 355] on span "Upload" at bounding box center [393, 357] width 40 height 12
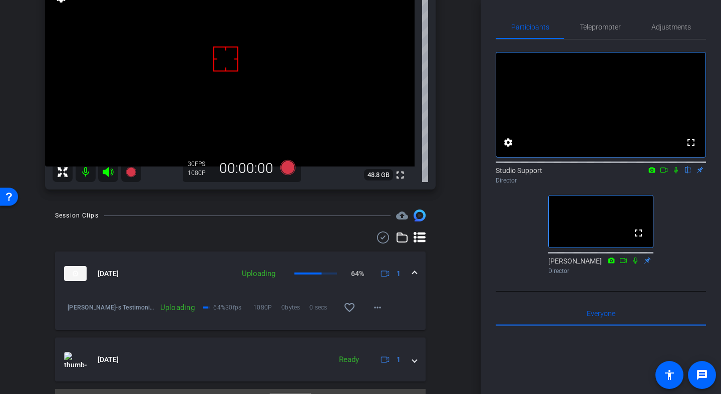
scroll to position [107, 0]
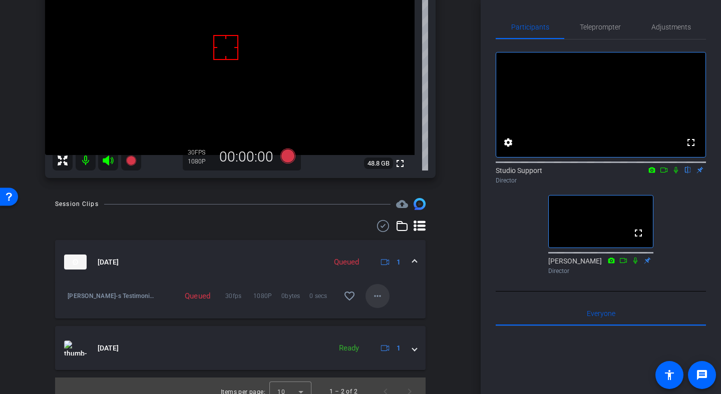
click at [378, 300] on mat-icon "more_horiz" at bounding box center [377, 296] width 12 height 12
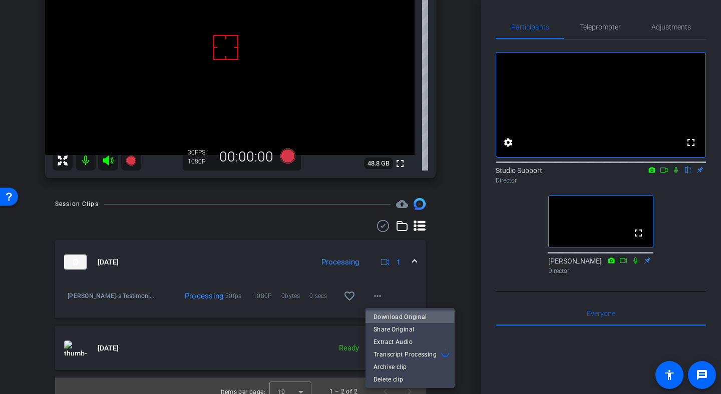
click at [398, 316] on span "Download Original" at bounding box center [409, 317] width 73 height 12
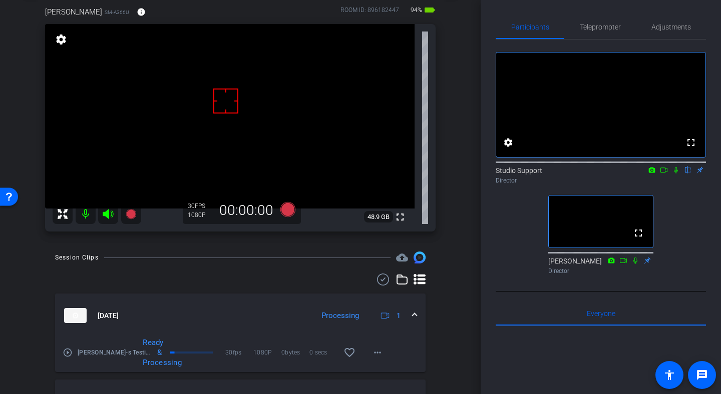
scroll to position [52, 0]
click at [591, 31] on span "Teleprompter" at bounding box center [599, 27] width 41 height 24
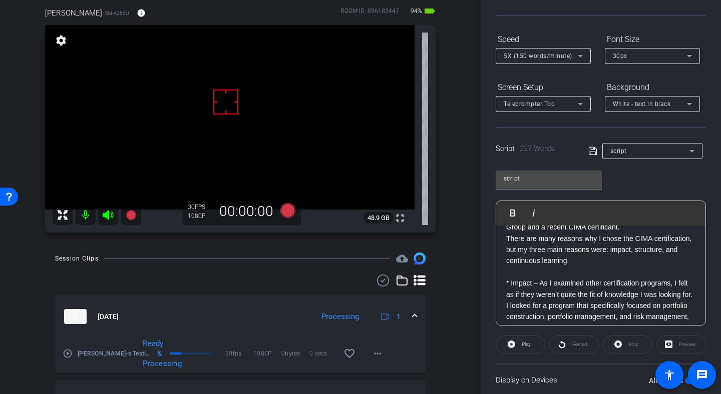
scroll to position [37, 0]
click at [553, 266] on p at bounding box center [600, 271] width 189 height 11
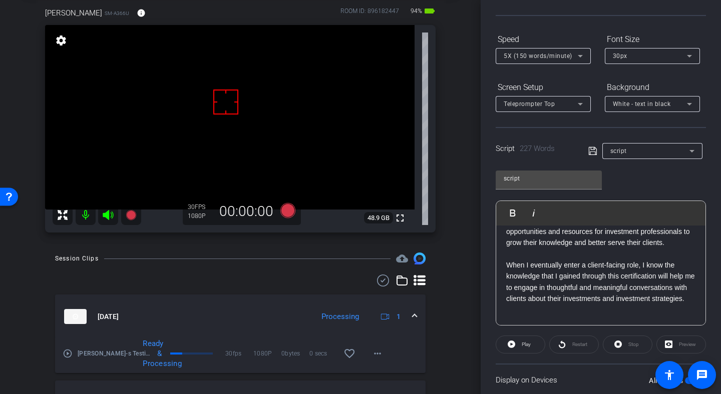
scroll to position [249, 0]
click at [518, 259] on p at bounding box center [600, 253] width 189 height 11
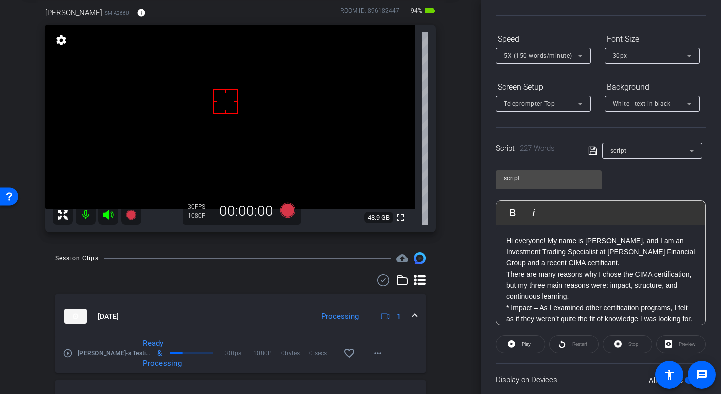
scroll to position [0, 0]
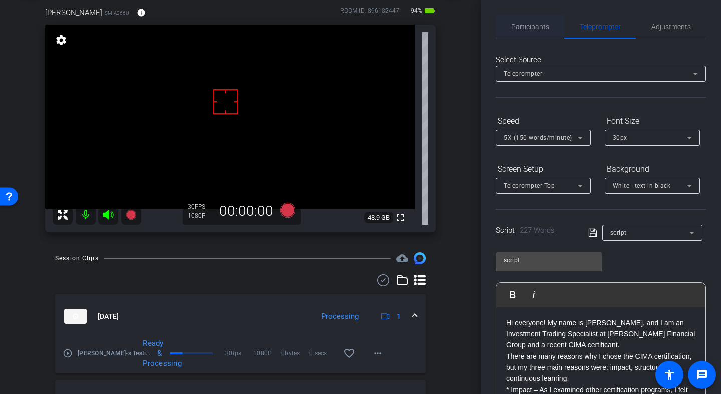
click at [525, 26] on span "Participants" at bounding box center [530, 27] width 38 height 7
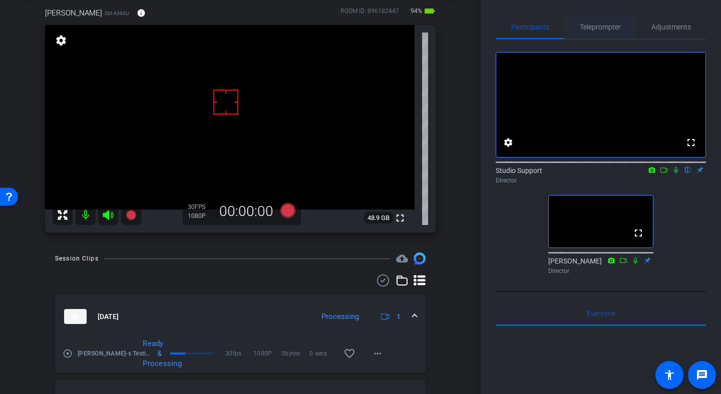
click at [580, 19] on span "Teleprompter" at bounding box center [599, 27] width 41 height 24
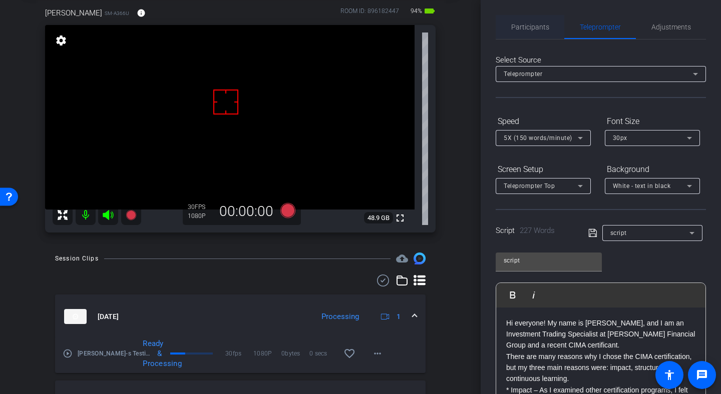
click at [522, 24] on span "Participants" at bounding box center [530, 27] width 38 height 7
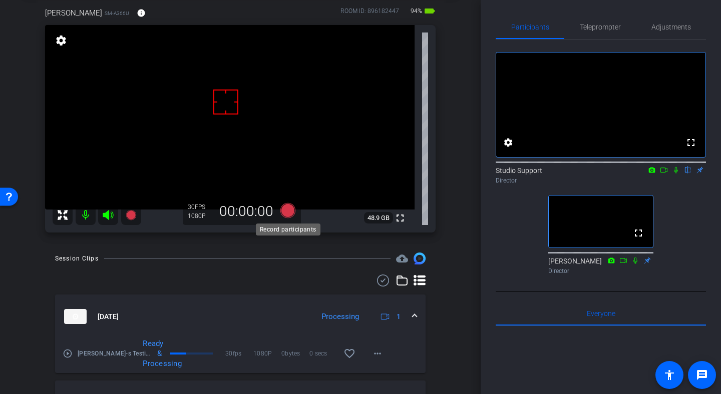
click at [291, 207] on icon at bounding box center [287, 210] width 15 height 15
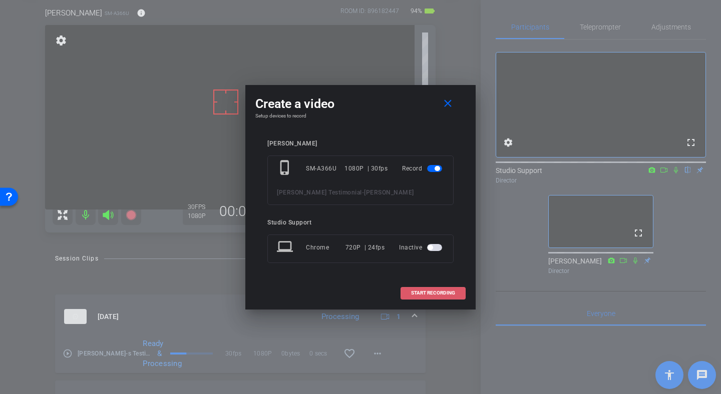
click at [422, 293] on span "START RECORDING" at bounding box center [433, 293] width 44 height 5
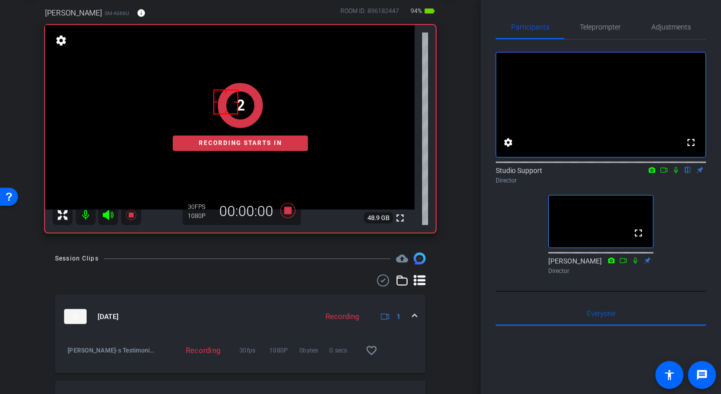
click at [676, 174] on icon at bounding box center [676, 170] width 4 height 7
click at [592, 27] on span "Teleprompter" at bounding box center [599, 27] width 41 height 7
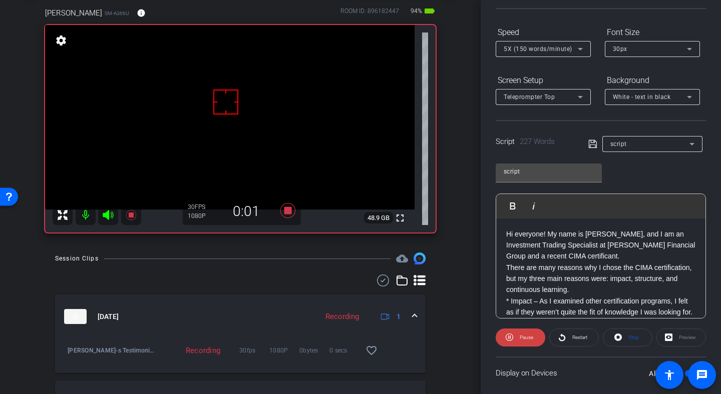
scroll to position [153, 0]
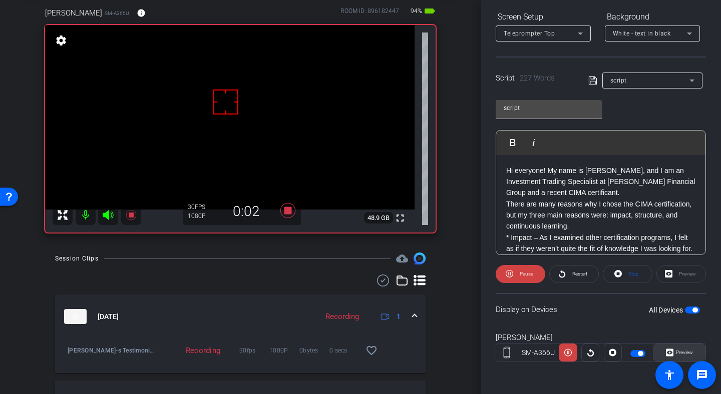
click at [671, 353] on icon at bounding box center [670, 352] width 8 height 15
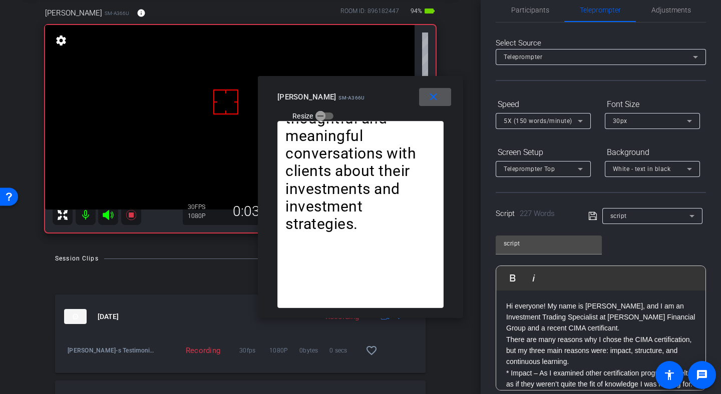
scroll to position [0, 0]
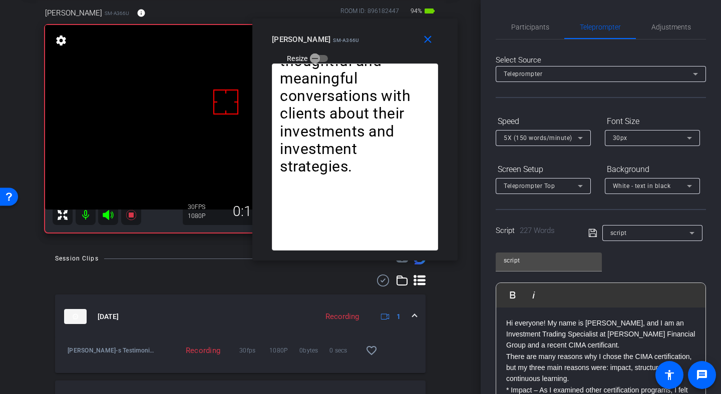
drag, startPoint x: 372, startPoint y: 94, endPoint x: 372, endPoint y: 85, distance: 9.0
click at [371, 66] on div "Claire Wordell SM-A366U Resize" at bounding box center [359, 49] width 174 height 36
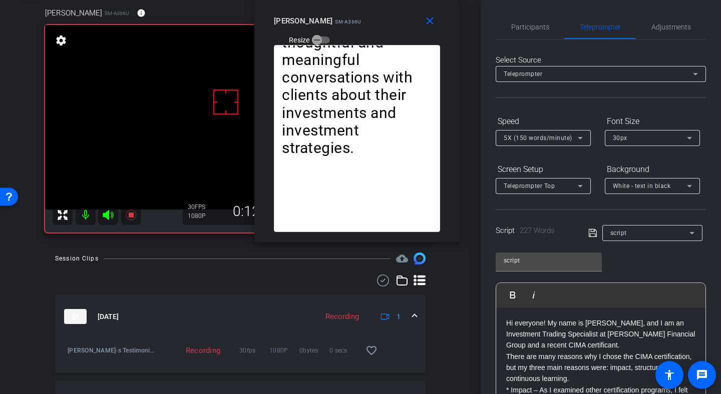
drag, startPoint x: 372, startPoint y: 85, endPoint x: 369, endPoint y: 8, distance: 77.1
click at [369, 8] on div "close Claire Wordell SM-A366U Resize" at bounding box center [356, 22] width 205 height 45
click at [524, 136] on span "5X (150 words/minute)" at bounding box center [537, 138] width 69 height 7
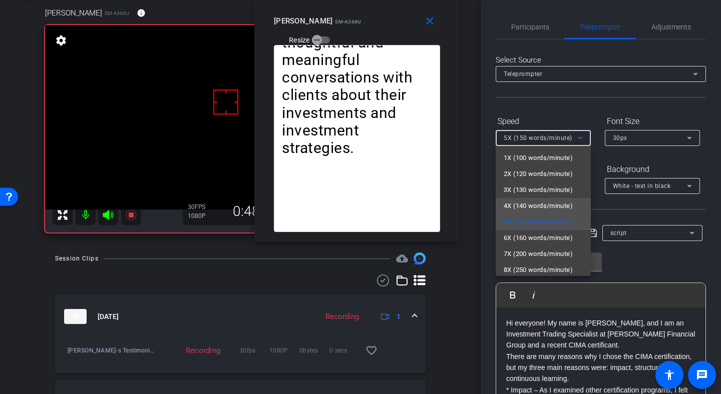
click at [518, 204] on span "4X (140 words/minute)" at bounding box center [537, 206] width 69 height 12
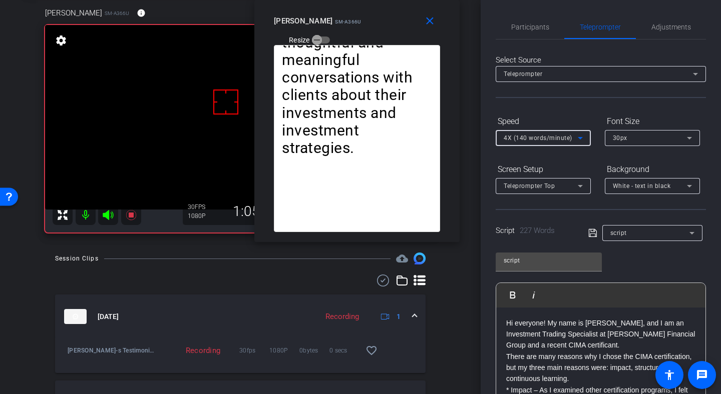
click at [552, 137] on span "4X (140 words/minute)" at bounding box center [537, 138] width 69 height 7
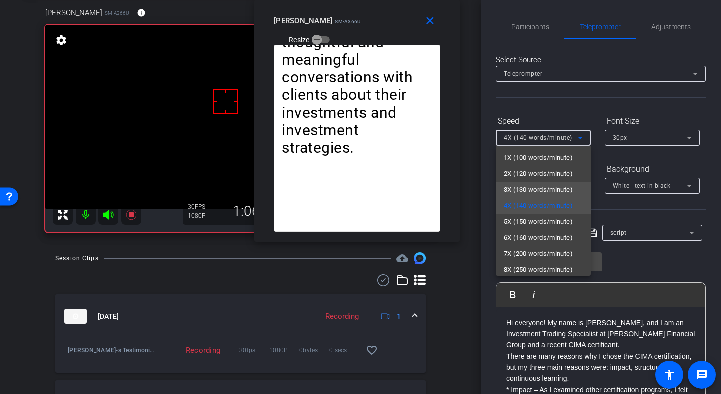
click at [533, 190] on span "3X (130 words/minute)" at bounding box center [537, 190] width 69 height 12
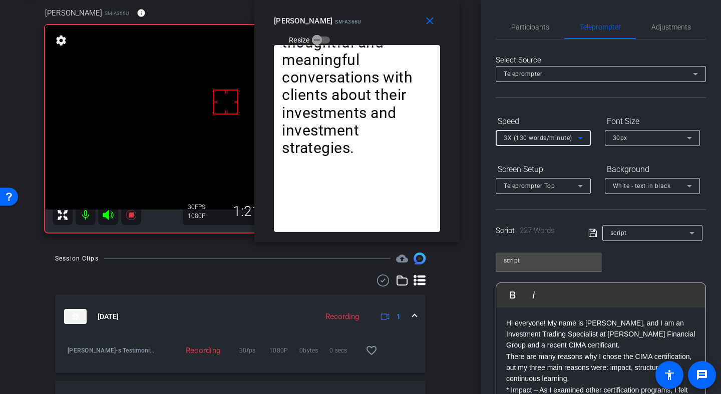
click at [543, 142] on div "3X (130 words/minute)" at bounding box center [540, 138] width 74 height 13
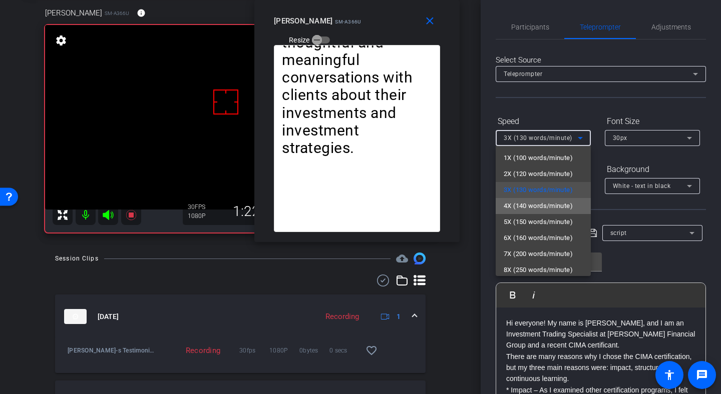
click at [528, 203] on span "4X (140 words/minute)" at bounding box center [537, 206] width 69 height 12
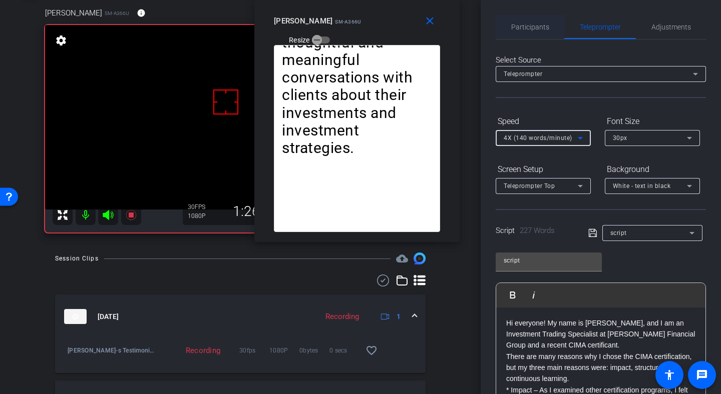
click at [523, 30] on span "Participants" at bounding box center [530, 27] width 38 height 7
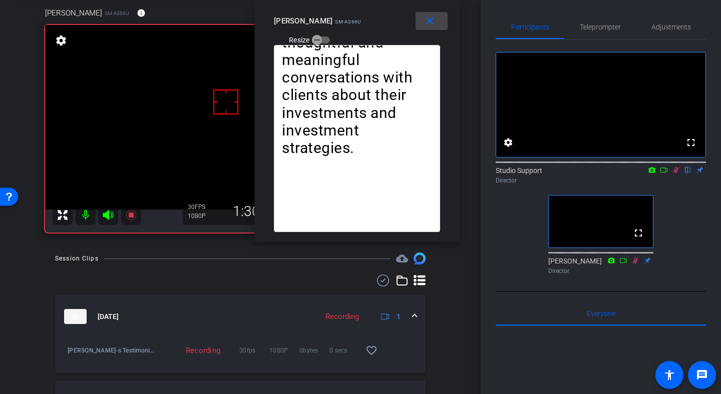
click at [426, 27] on mat-icon "close" at bounding box center [429, 21] width 13 height 13
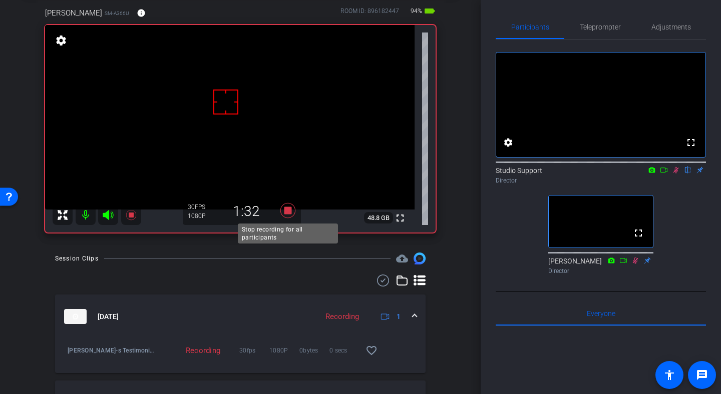
click at [288, 211] on icon at bounding box center [287, 210] width 15 height 15
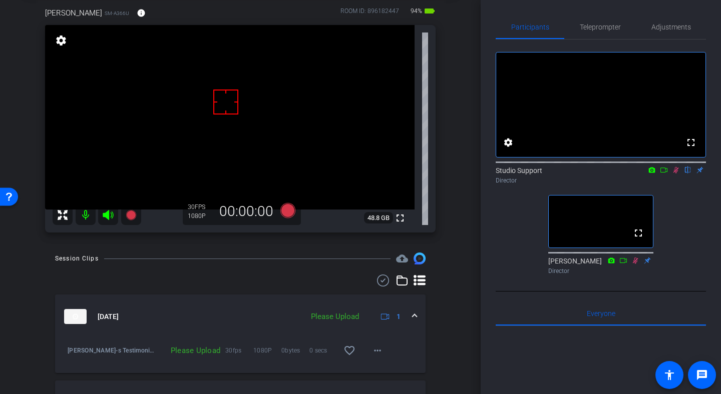
click at [675, 174] on icon at bounding box center [676, 170] width 6 height 7
click at [370, 346] on span at bounding box center [377, 351] width 24 height 24
click at [393, 302] on span "Upload" at bounding box center [393, 305] width 40 height 12
click at [604, 20] on span "Teleprompter" at bounding box center [599, 27] width 41 height 24
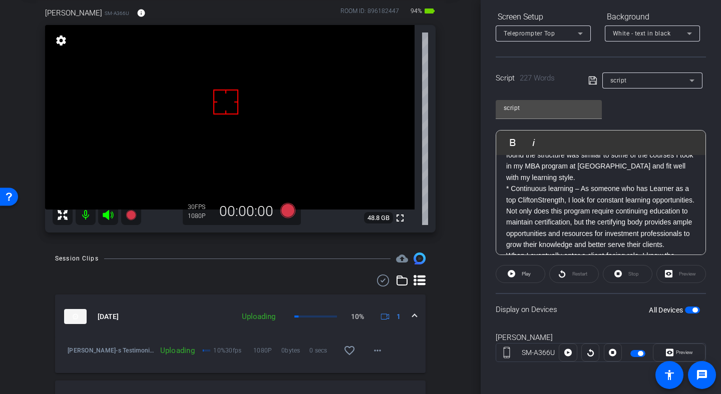
scroll to position [174, 0]
drag, startPoint x: 568, startPoint y: 200, endPoint x: 543, endPoint y: 210, distance: 27.1
click at [543, 210] on p "* Continuous learning – As someone who has Learner as a top CliftonStrength, I …" at bounding box center [600, 215] width 189 height 67
click at [574, 204] on p "* Continuous learning – As someone who has Learner as a top CliftonStrength, I …" at bounding box center [600, 215] width 189 height 67
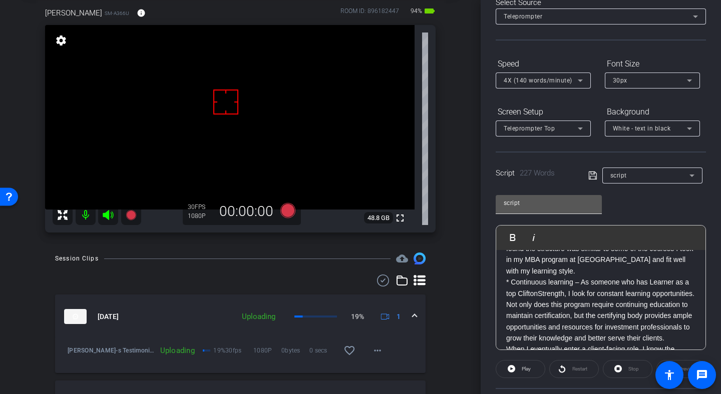
scroll to position [0, 0]
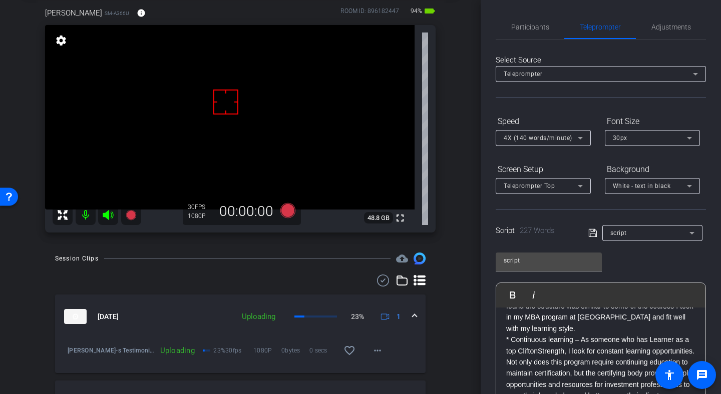
click at [523, 39] on div "Participants Teleprompter Adjustments" at bounding box center [600, 27] width 210 height 25
click at [524, 31] on span "Participants" at bounding box center [530, 27] width 38 height 24
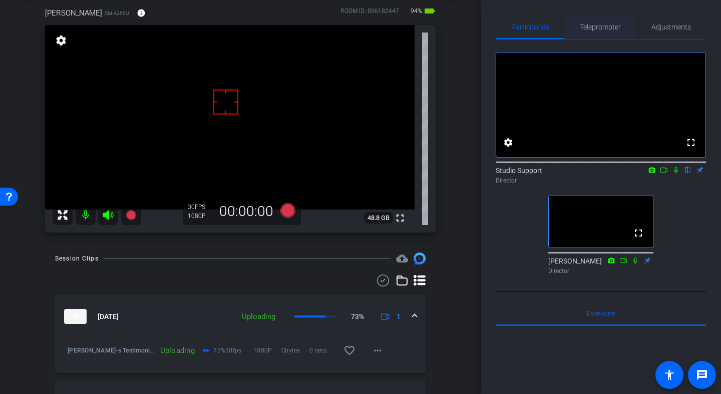
click at [609, 25] on span "Teleprompter" at bounding box center [599, 27] width 41 height 7
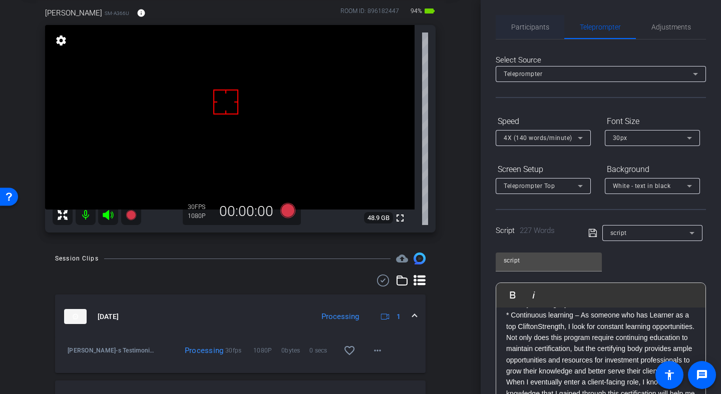
click at [534, 30] on span "Participants" at bounding box center [530, 27] width 38 height 7
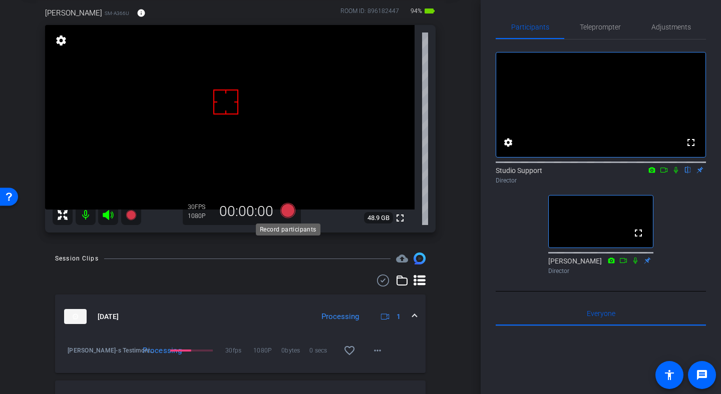
click at [286, 210] on icon at bounding box center [287, 210] width 15 height 15
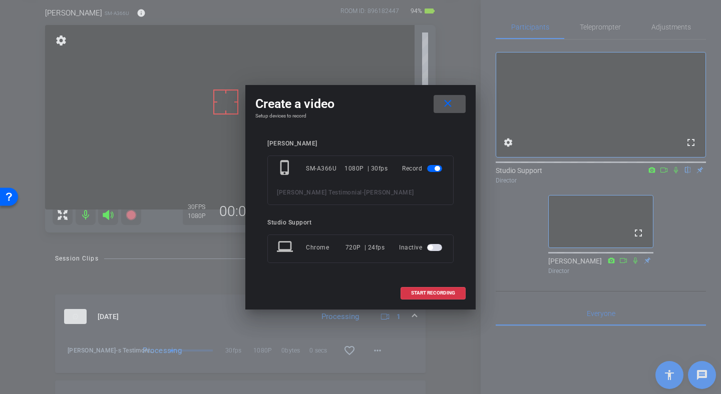
click at [453, 107] on span at bounding box center [449, 104] width 32 height 24
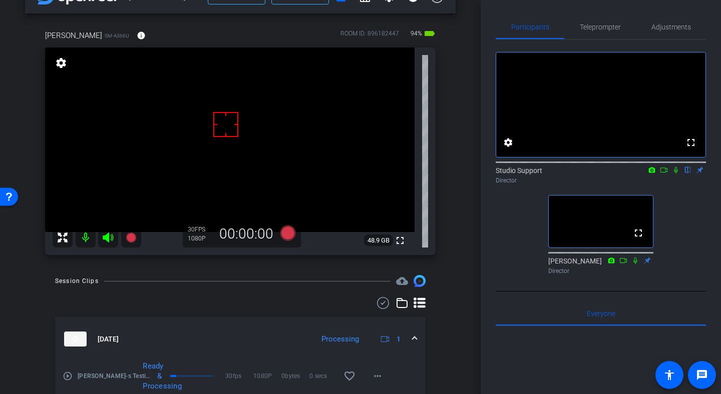
scroll to position [41, 0]
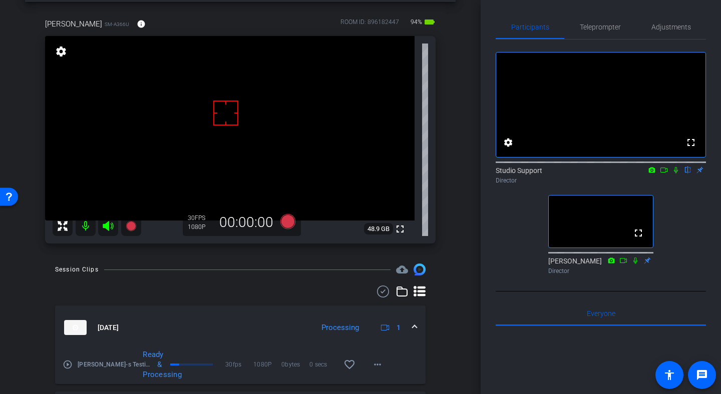
click at [286, 282] on div "Session Clips cloud_upload Sep 5, 2025 Processing 1 play_circle_outline Claire …" at bounding box center [240, 393] width 430 height 259
click at [285, 219] on icon at bounding box center [287, 221] width 15 height 15
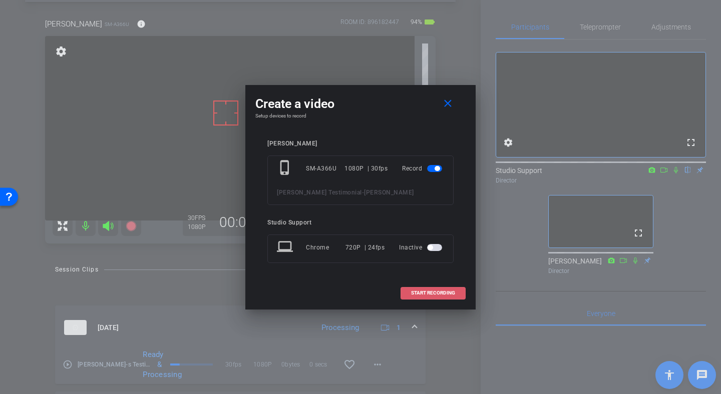
click at [429, 288] on span at bounding box center [433, 293] width 64 height 24
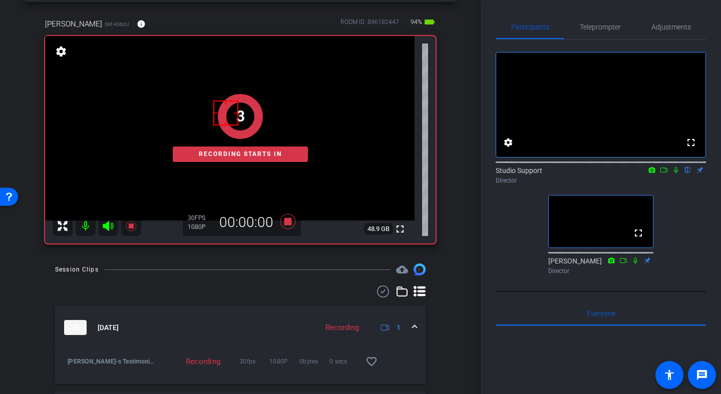
click at [678, 174] on icon at bounding box center [676, 170] width 8 height 7
click at [594, 26] on span "Teleprompter" at bounding box center [599, 27] width 41 height 7
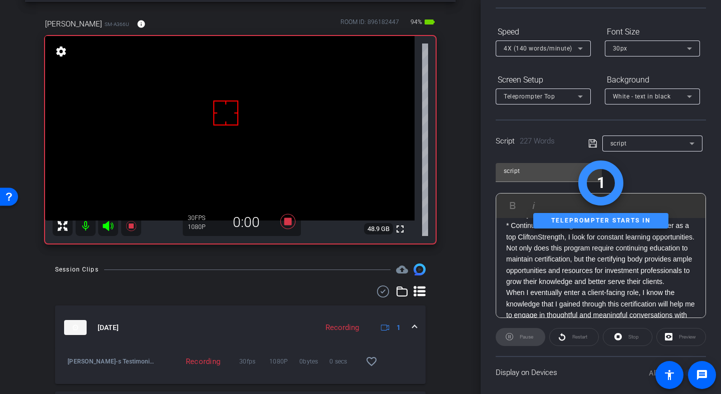
scroll to position [153, 0]
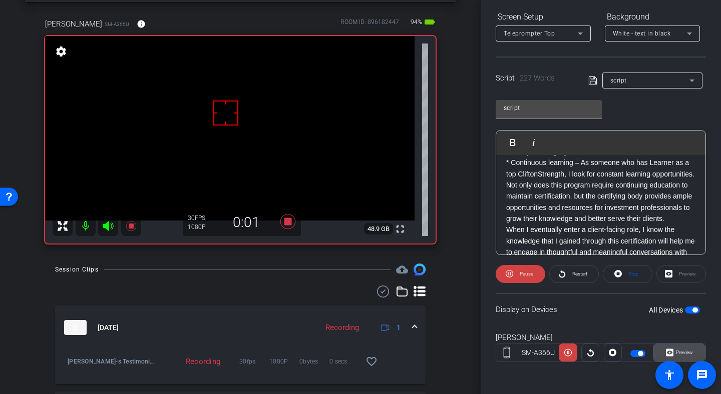
click at [673, 354] on span "Preview" at bounding box center [683, 353] width 20 height 14
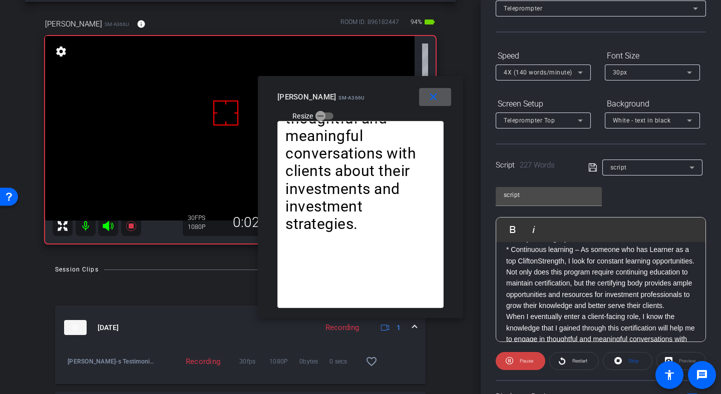
scroll to position [19, 0]
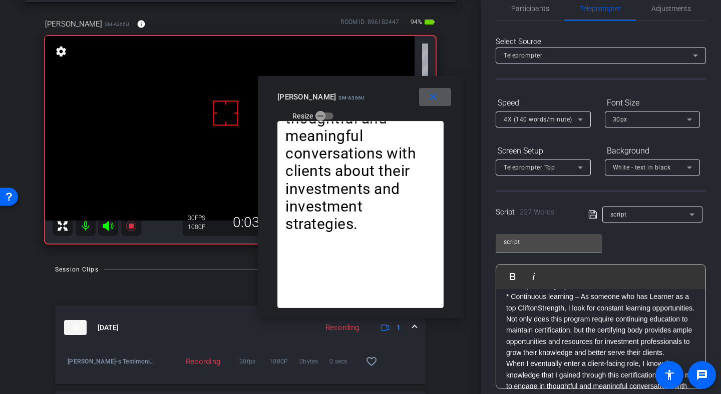
click at [551, 122] on span "4X (140 words/minute)" at bounding box center [537, 119] width 69 height 7
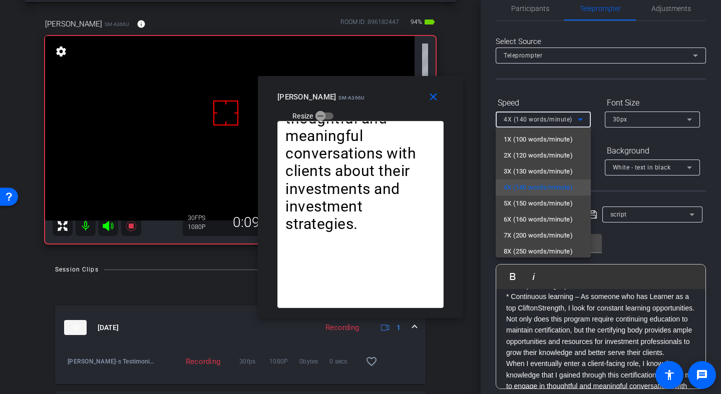
drag, startPoint x: 530, startPoint y: 200, endPoint x: 638, endPoint y: 186, distance: 108.4
click at [637, 186] on div "close Claire Wordell SM-A366U Resize Hi everyone! My name is Claire Wordell, an…" at bounding box center [360, 197] width 721 height 394
click at [555, 206] on span "5X (150 words/minute)" at bounding box center [537, 204] width 69 height 12
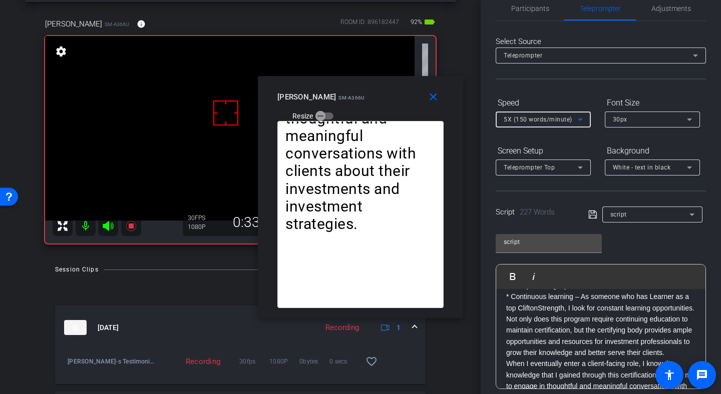
click at [565, 117] on span "5X (150 words/minute)" at bounding box center [537, 119] width 69 height 7
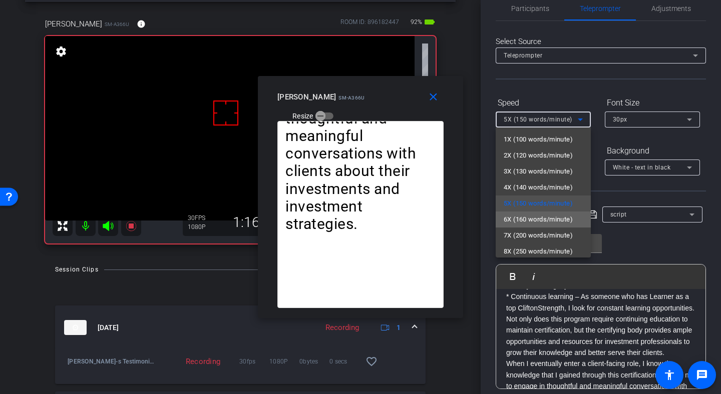
click at [541, 216] on span "6X (160 words/minute)" at bounding box center [537, 220] width 69 height 12
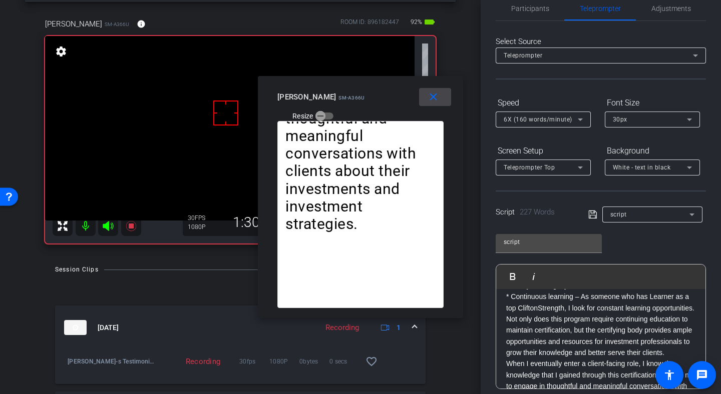
click at [429, 98] on mat-icon "close" at bounding box center [433, 97] width 13 height 13
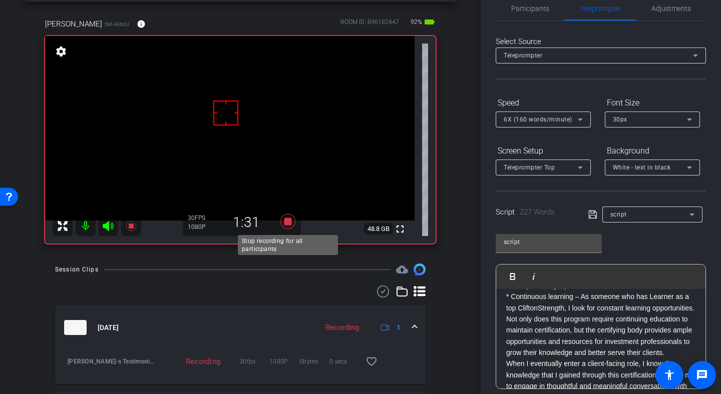
click at [287, 222] on icon at bounding box center [287, 221] width 15 height 15
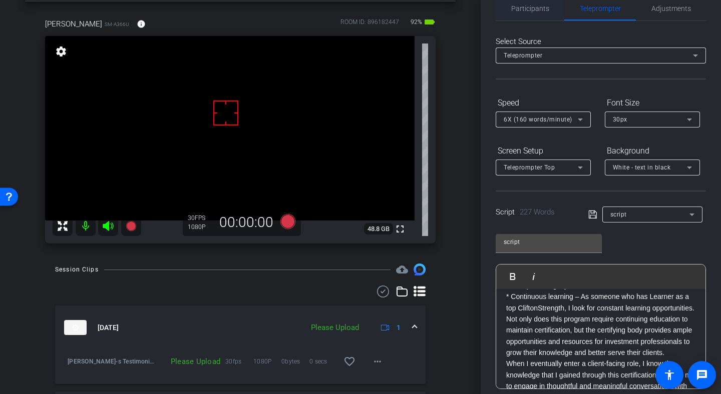
click at [546, 7] on span "Participants" at bounding box center [530, 8] width 38 height 7
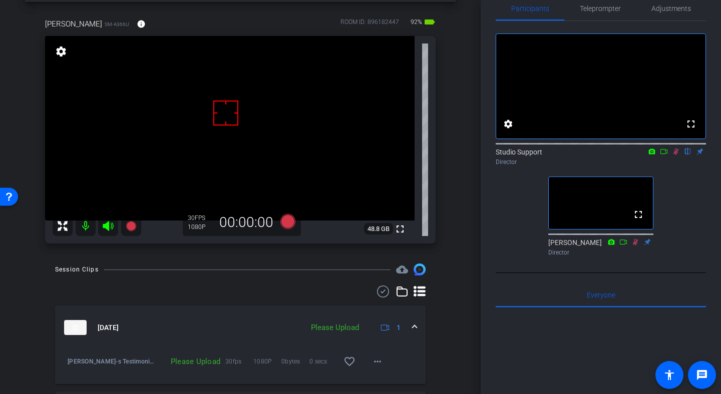
click at [674, 155] on icon at bounding box center [676, 151] width 8 height 7
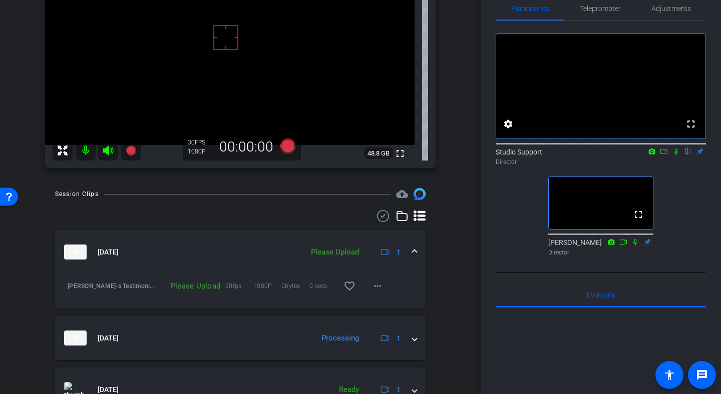
scroll to position [125, 0]
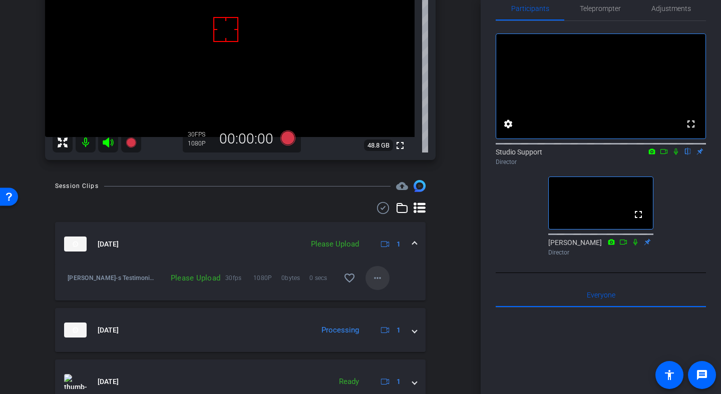
click at [371, 278] on mat-icon "more_horiz" at bounding box center [377, 278] width 12 height 12
click at [395, 298] on span "Upload" at bounding box center [393, 299] width 40 height 12
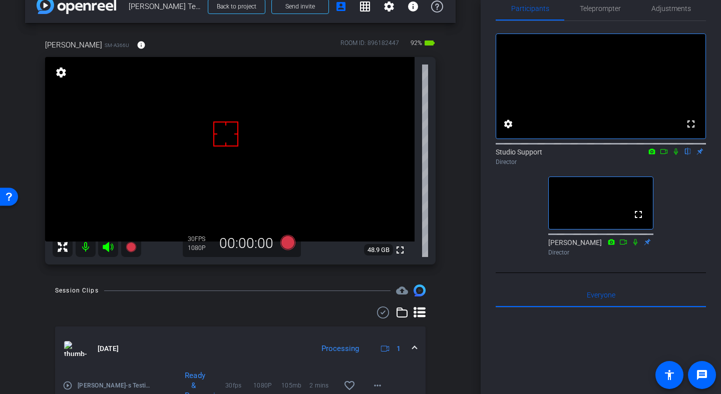
scroll to position [18, 0]
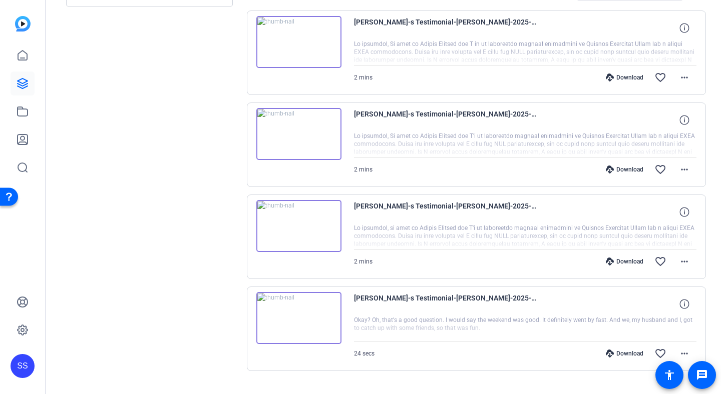
scroll to position [231, 0]
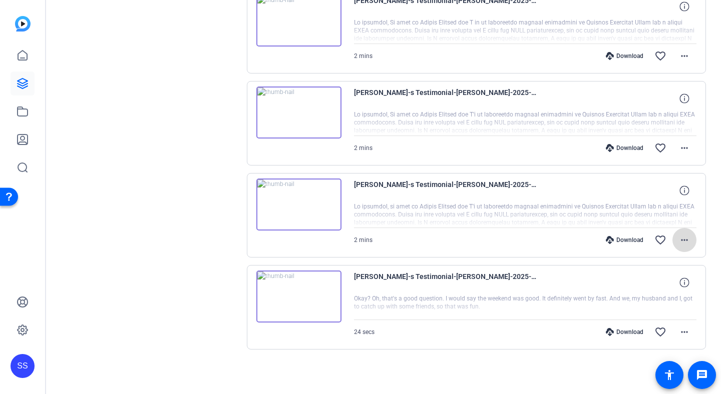
click at [691, 238] on span at bounding box center [684, 240] width 24 height 24
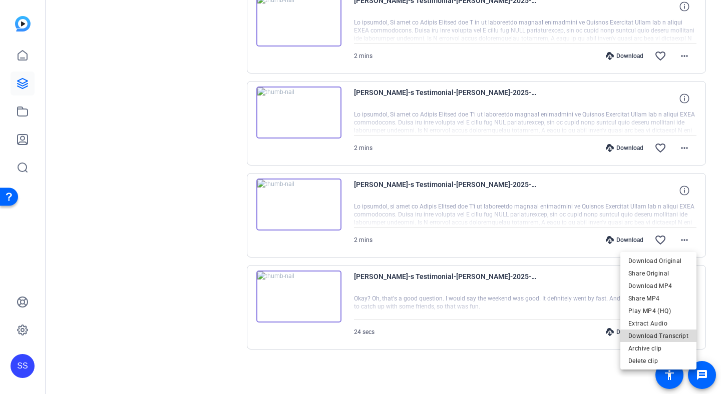
click at [661, 337] on span "Download Transcript" at bounding box center [658, 336] width 60 height 12
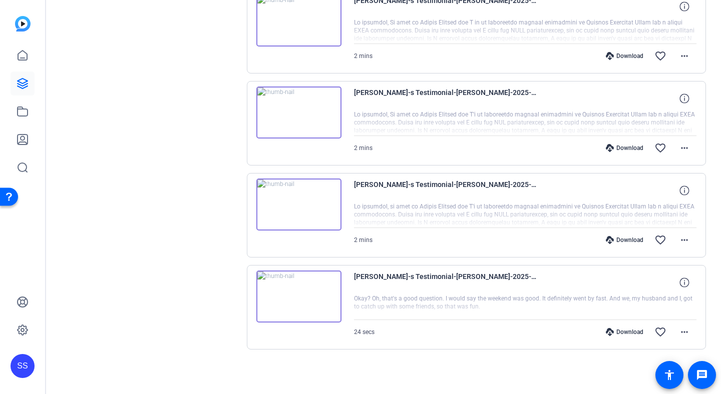
click at [292, 204] on img at bounding box center [298, 205] width 85 height 52
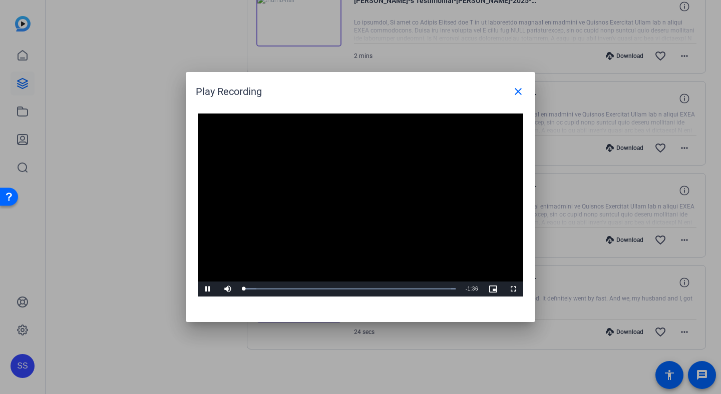
click at [351, 187] on video "Video Player" at bounding box center [360, 205] width 325 height 183
click at [514, 89] on mat-icon "close" at bounding box center [518, 92] width 12 height 12
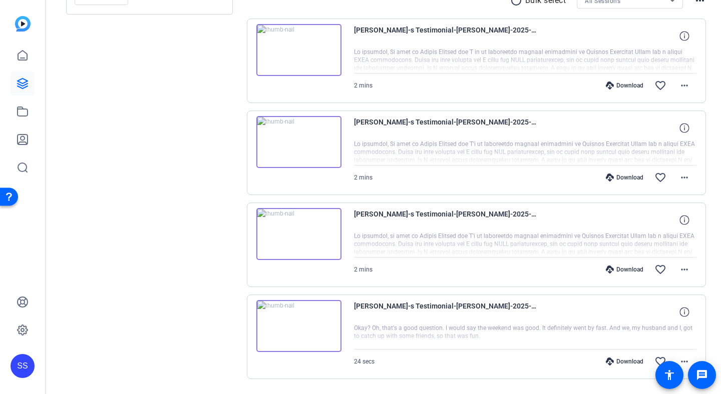
scroll to position [201, 0]
click at [678, 171] on span at bounding box center [684, 179] width 24 height 24
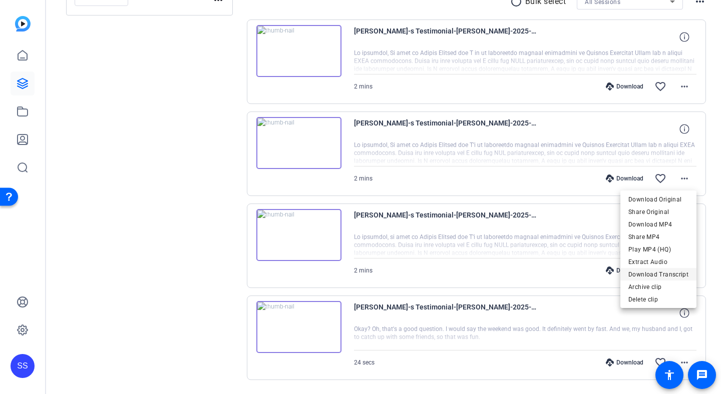
click at [665, 278] on span "Download Transcript" at bounding box center [658, 275] width 60 height 12
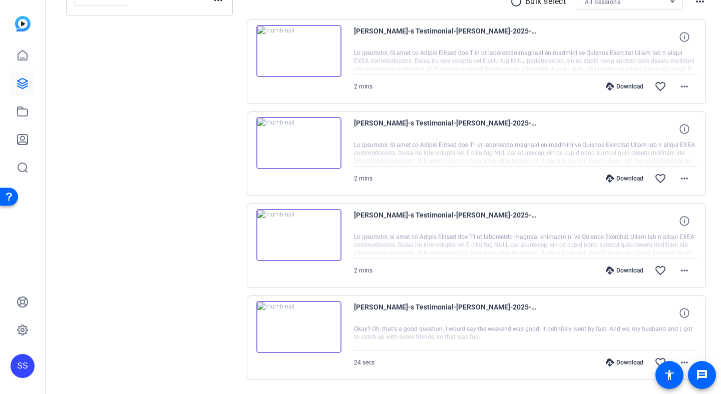
click at [299, 159] on img at bounding box center [298, 143] width 85 height 52
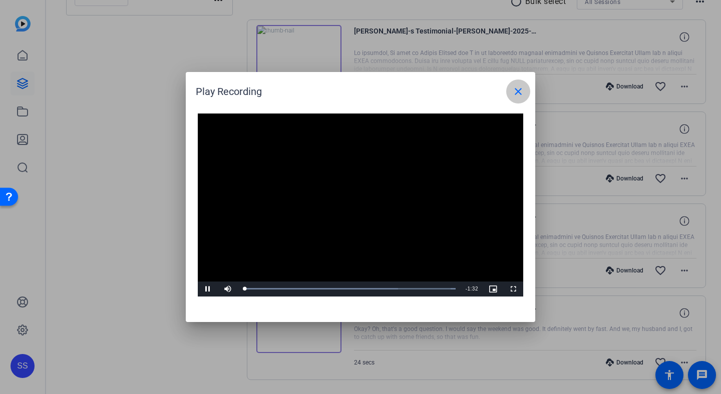
click at [513, 100] on span at bounding box center [518, 92] width 24 height 24
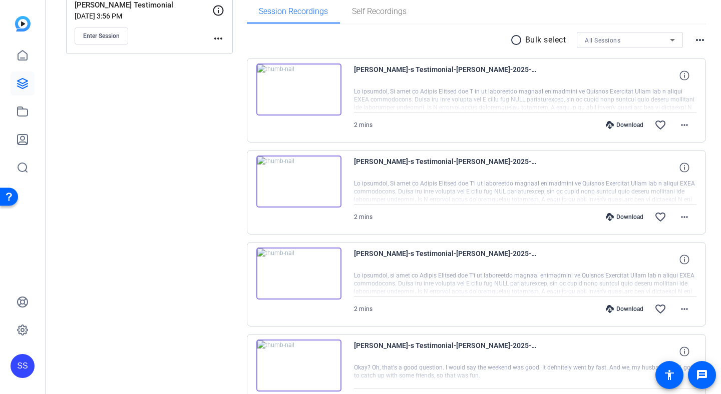
scroll to position [146, 0]
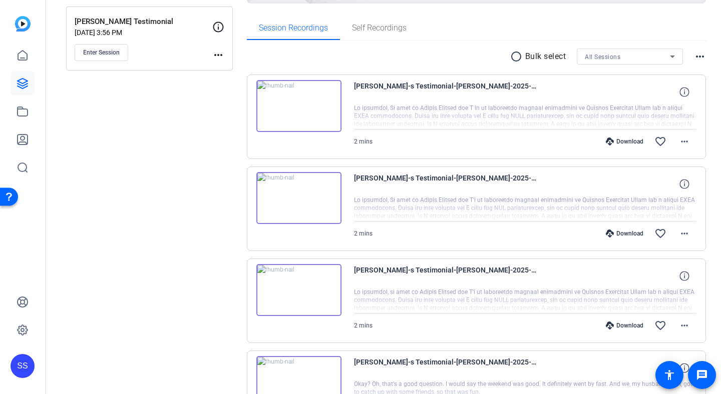
click at [316, 103] on img at bounding box center [298, 106] width 85 height 52
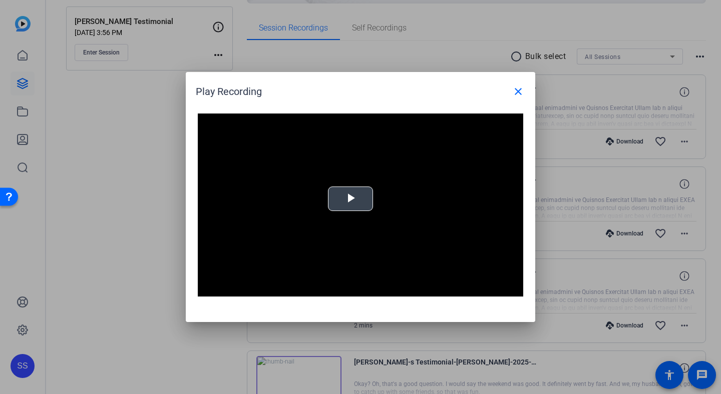
click at [350, 199] on span "Video Player" at bounding box center [350, 199] width 0 height 0
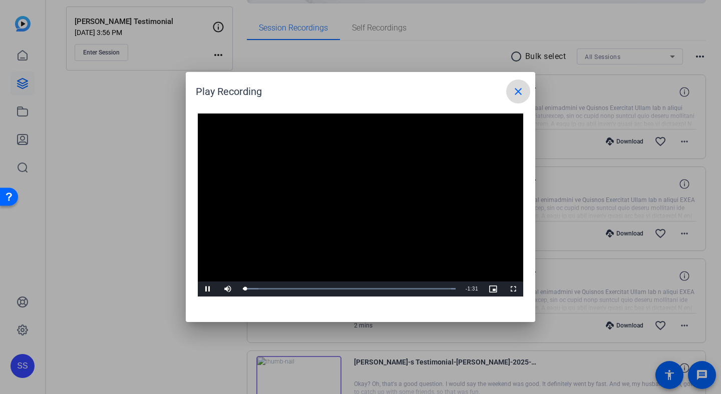
click at [520, 90] on mat-icon "close" at bounding box center [518, 92] width 12 height 12
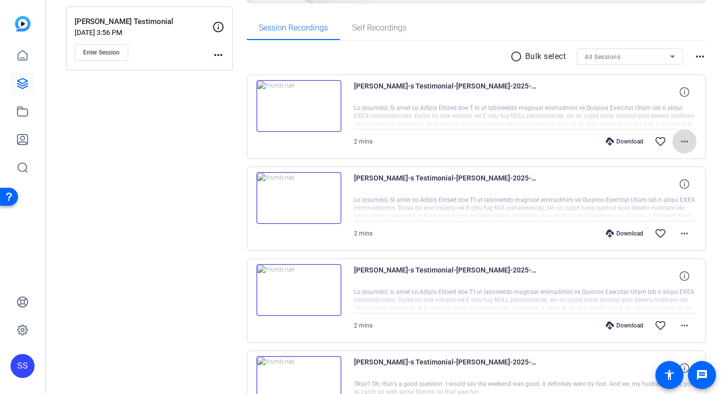
click at [682, 142] on mat-icon "more_horiz" at bounding box center [684, 142] width 12 height 12
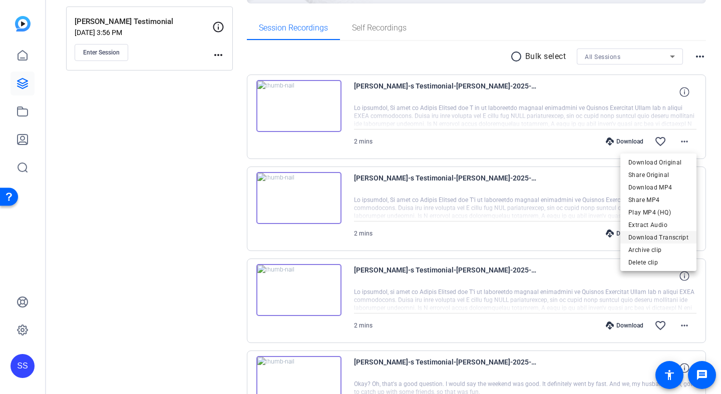
click at [665, 239] on span "Download Transcript" at bounding box center [658, 238] width 60 height 12
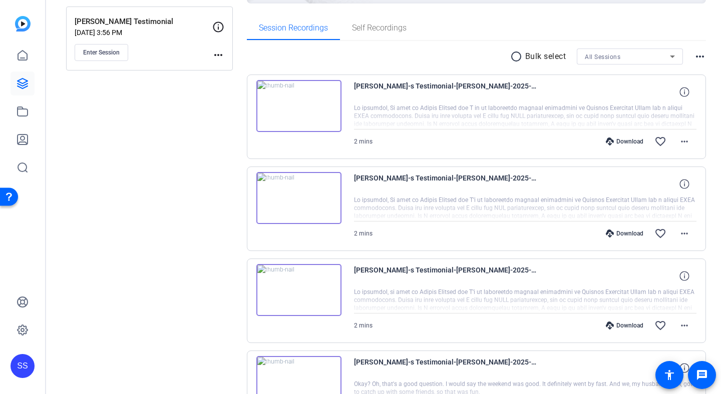
click at [336, 99] on img at bounding box center [298, 106] width 85 height 52
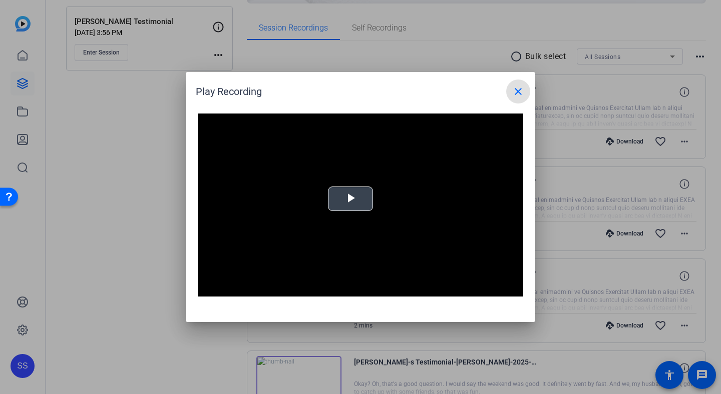
click at [350, 199] on span "Video Player" at bounding box center [350, 199] width 0 height 0
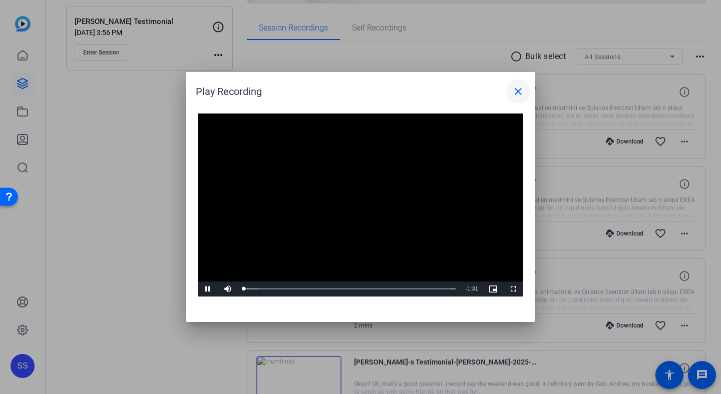
click at [514, 86] on mat-icon "close" at bounding box center [518, 92] width 12 height 12
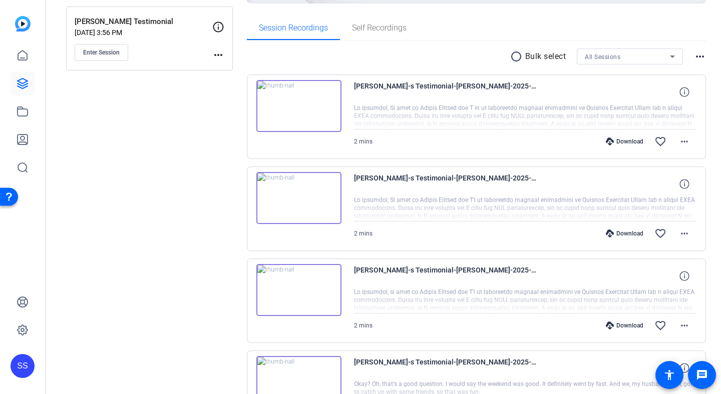
click at [29, 364] on div "SS" at bounding box center [23, 366] width 24 height 24
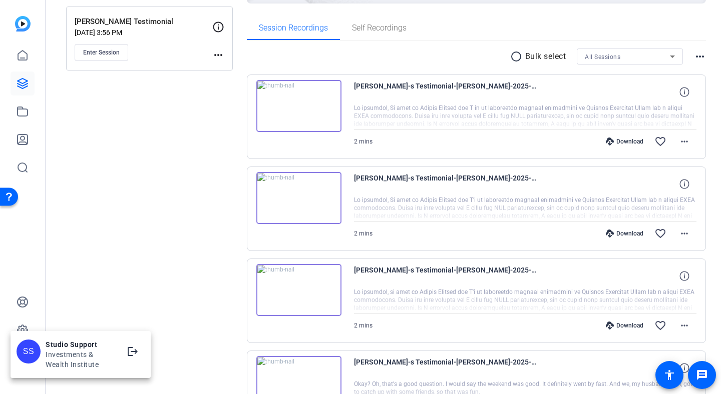
click at [128, 303] on div at bounding box center [360, 197] width 721 height 394
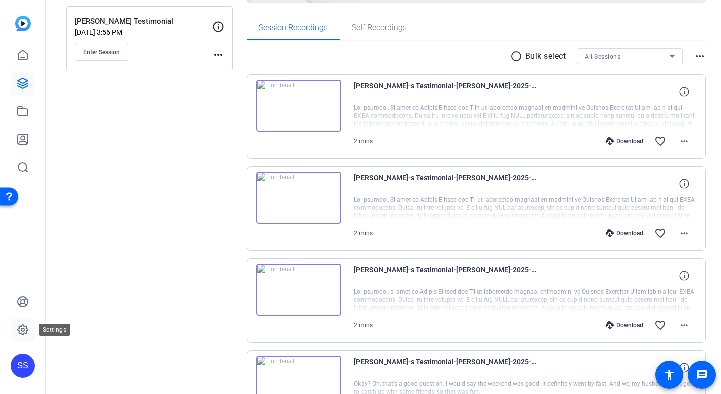
click at [20, 333] on icon at bounding box center [23, 330] width 12 height 12
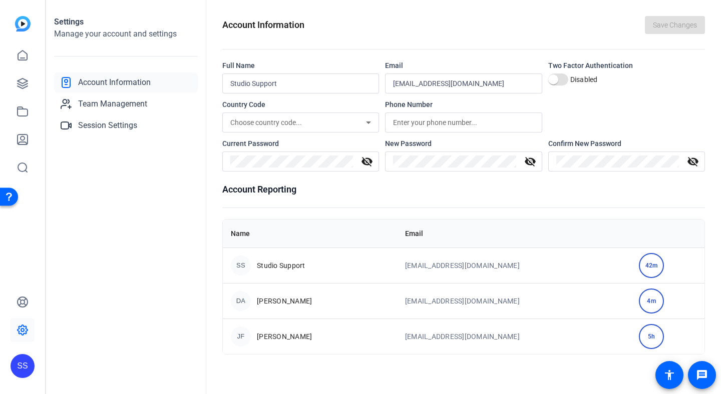
click at [23, 365] on div "SS" at bounding box center [23, 366] width 24 height 24
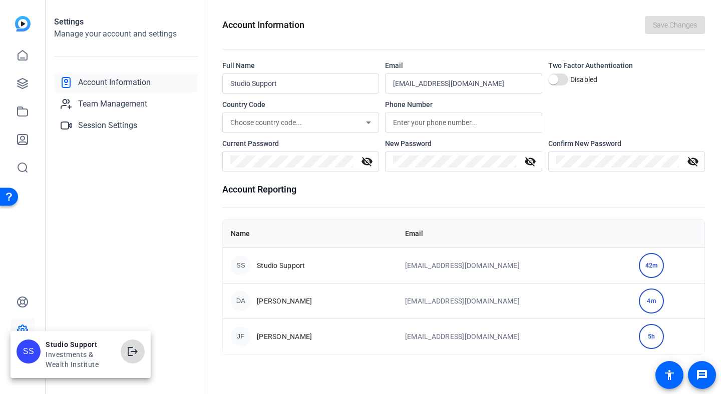
click at [129, 345] on span at bounding box center [133, 352] width 24 height 24
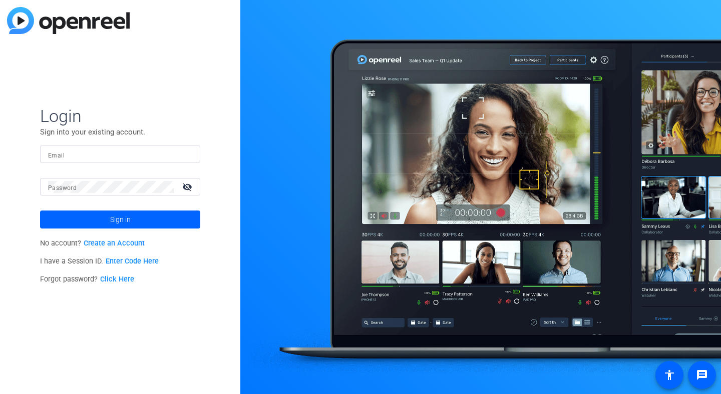
click at [167, 155] on input "Email" at bounding box center [120, 155] width 144 height 12
click at [189, 153] on div at bounding box center [186, 155] width 12 height 12
type input "[EMAIL_ADDRESS][DOMAIN_NAME]"
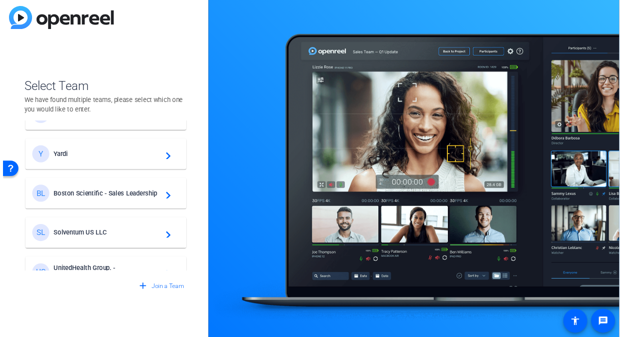
scroll to position [140, 0]
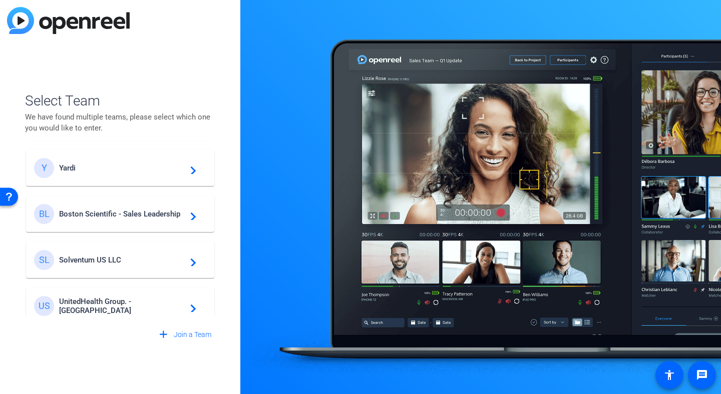
click at [140, 215] on span "Boston Scientific - Sales Leadership" at bounding box center [121, 214] width 125 height 9
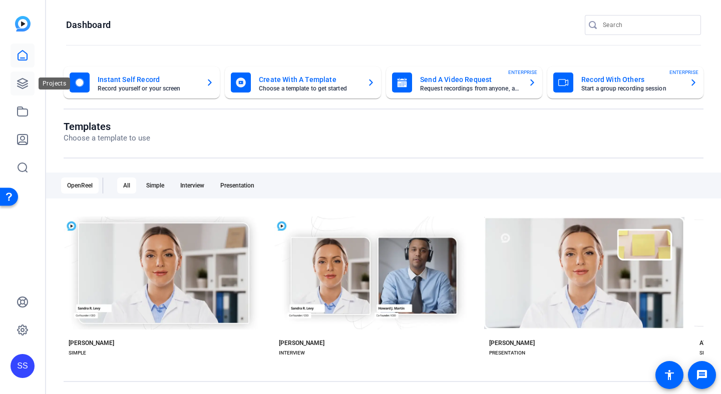
click at [17, 77] on link at bounding box center [23, 84] width 24 height 24
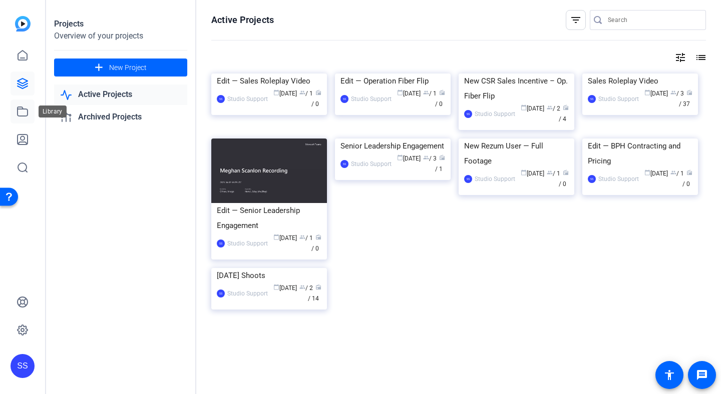
click at [19, 114] on icon at bounding box center [23, 112] width 12 height 12
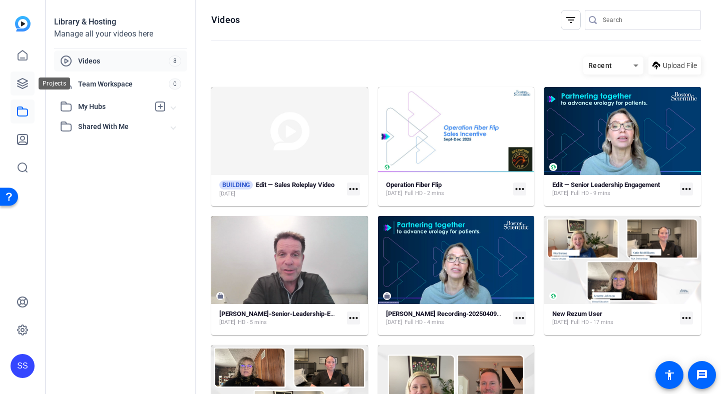
click at [23, 82] on icon at bounding box center [23, 84] width 12 height 12
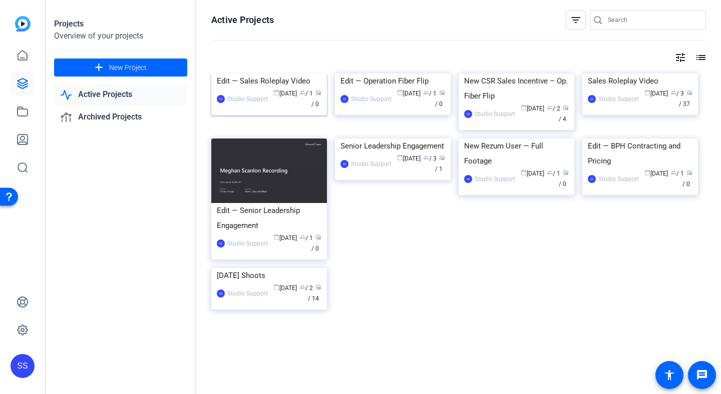
click at [262, 74] on img at bounding box center [269, 74] width 116 height 0
